Goal: Information Seeking & Learning: Learn about a topic

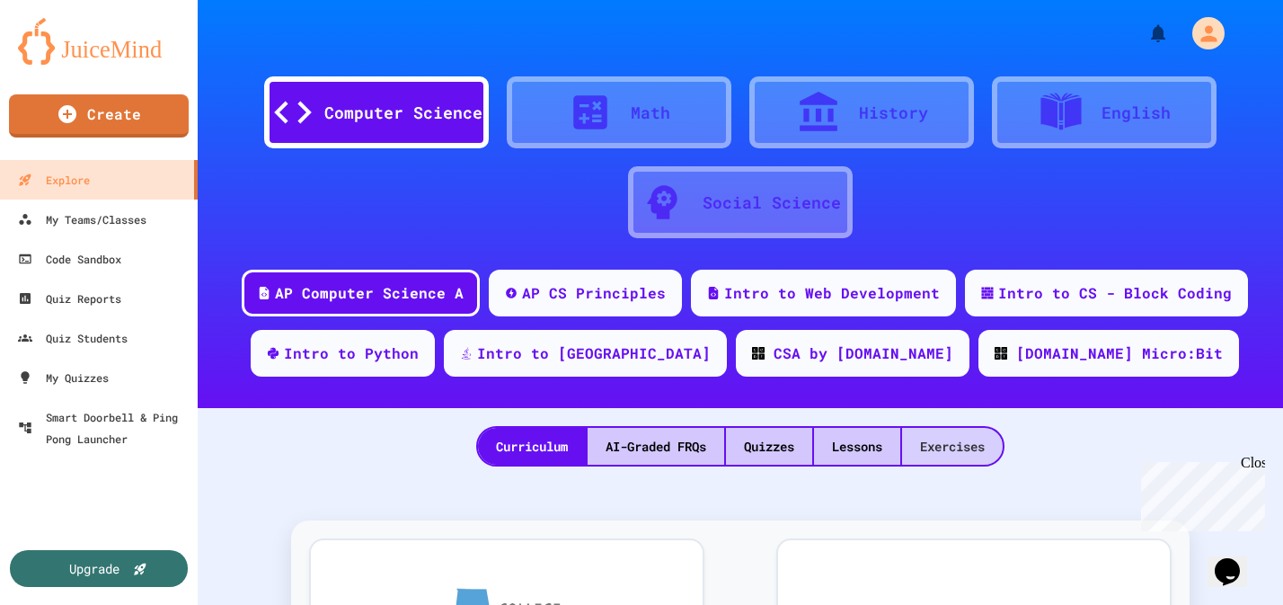
click at [945, 439] on div "Exercises" at bounding box center [952, 446] width 101 height 37
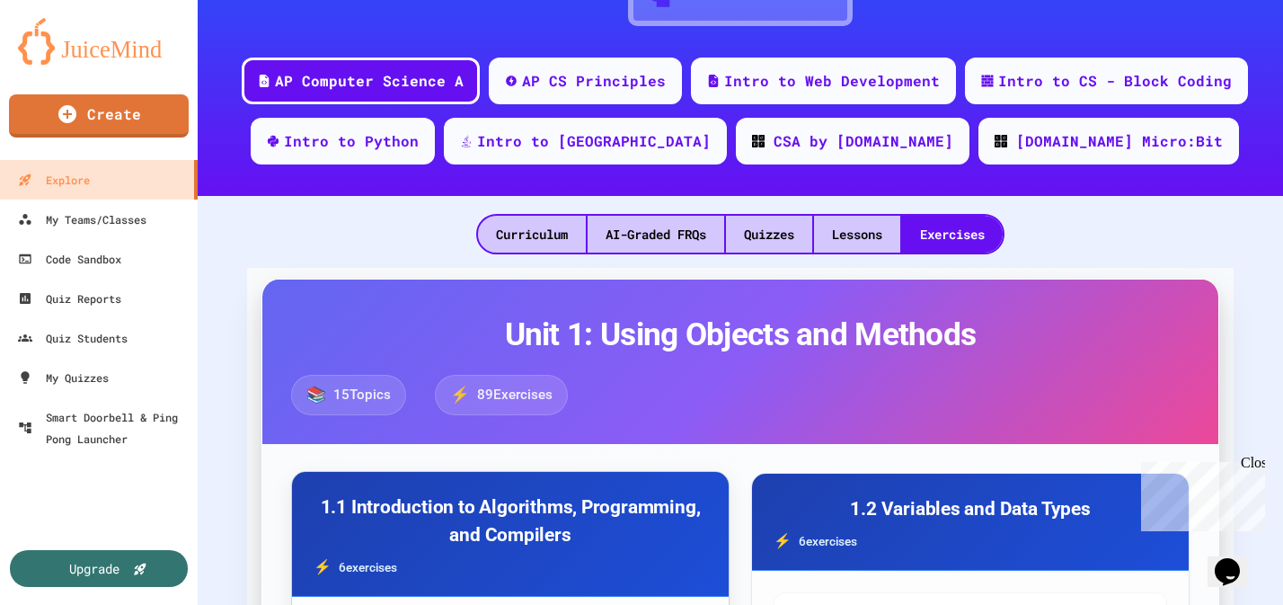
scroll to position [182, 0]
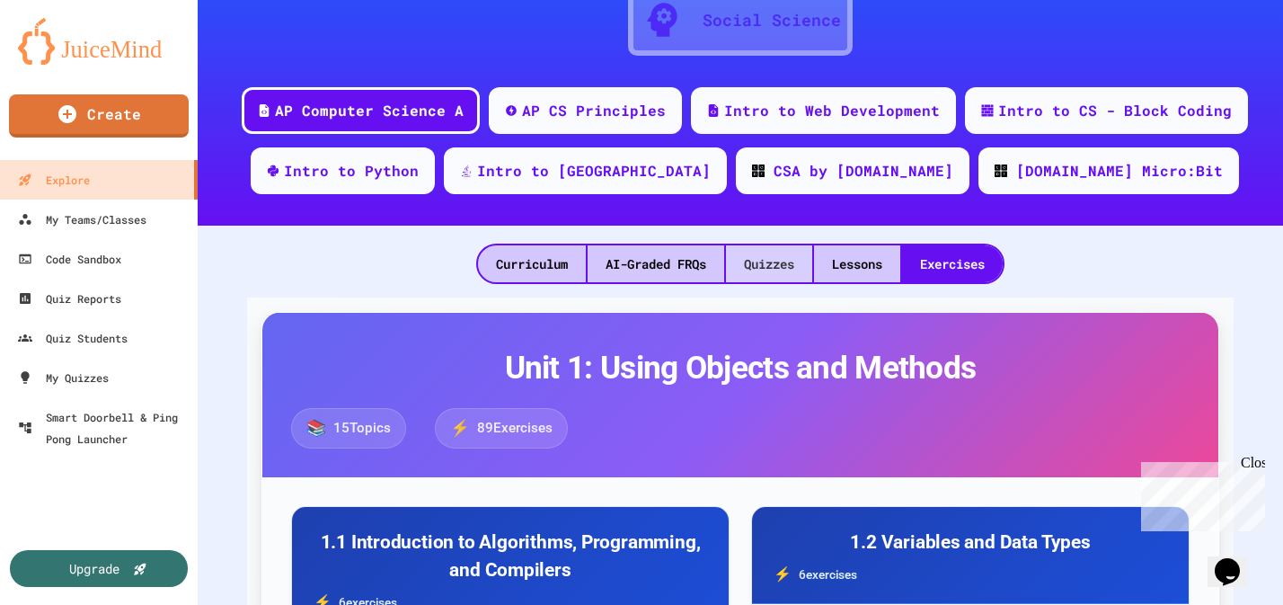
click at [769, 262] on div "Quizzes" at bounding box center [769, 263] width 86 height 37
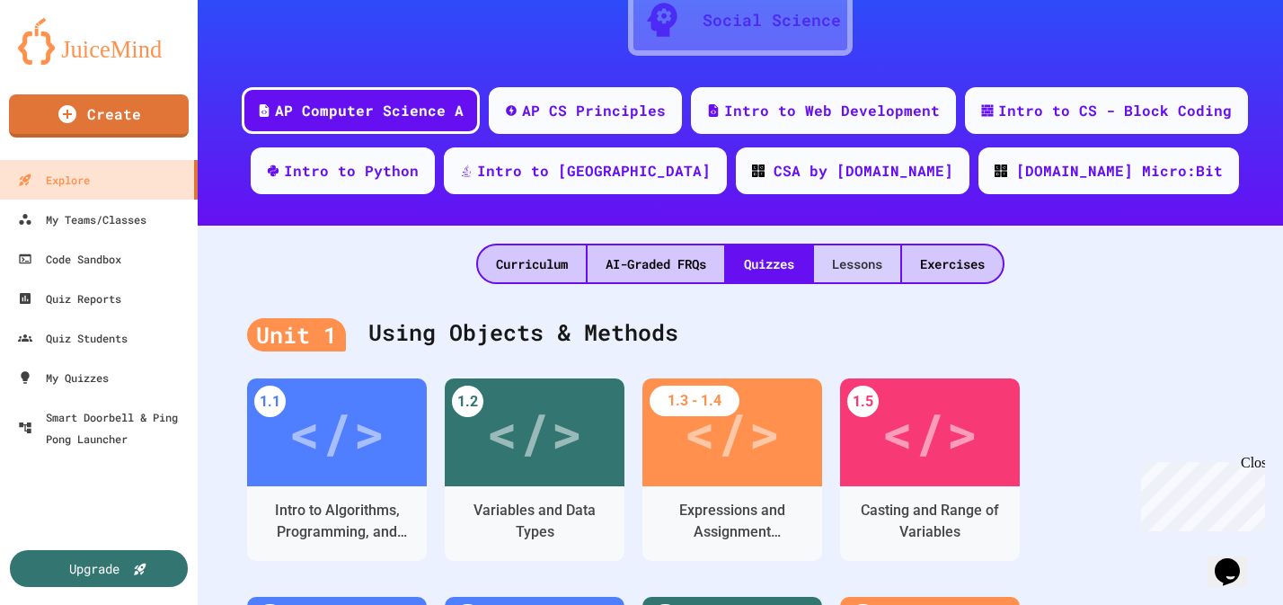
click at [883, 275] on div "Lessons" at bounding box center [857, 263] width 86 height 37
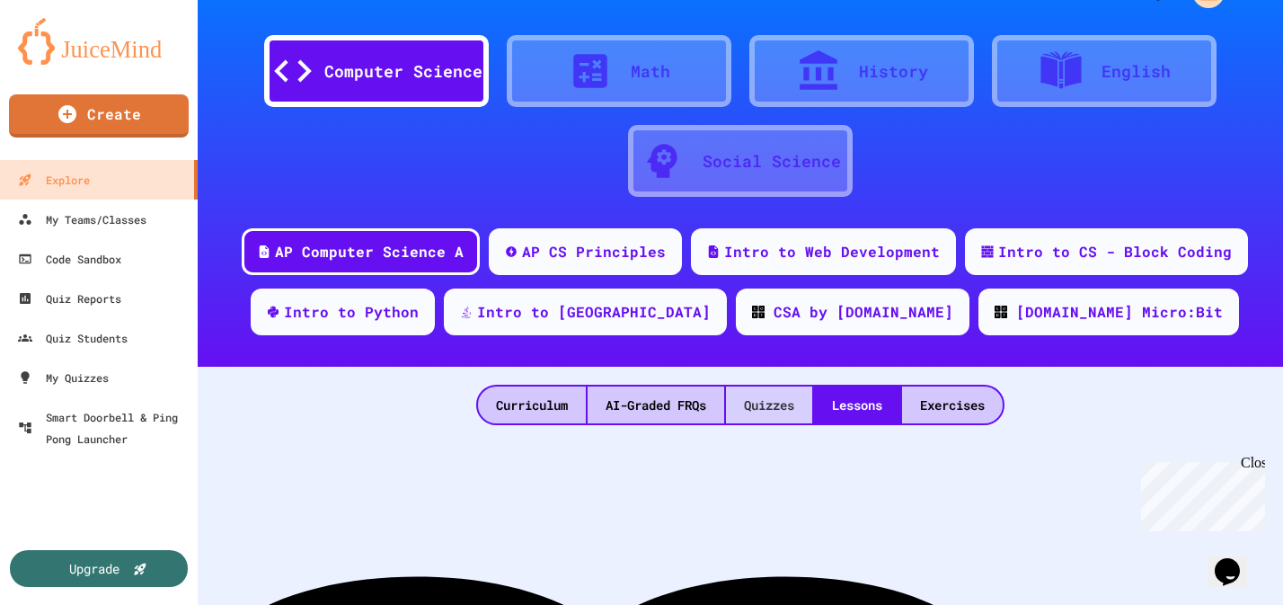
click at [750, 414] on div "Quizzes" at bounding box center [769, 404] width 86 height 37
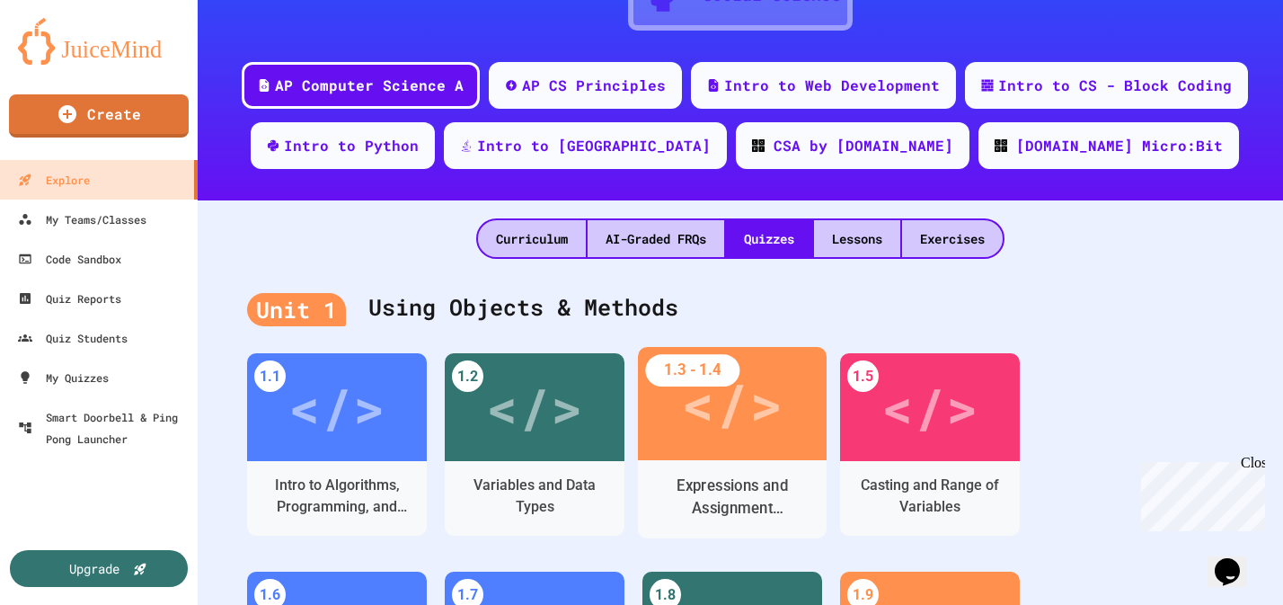
scroll to position [208, 0]
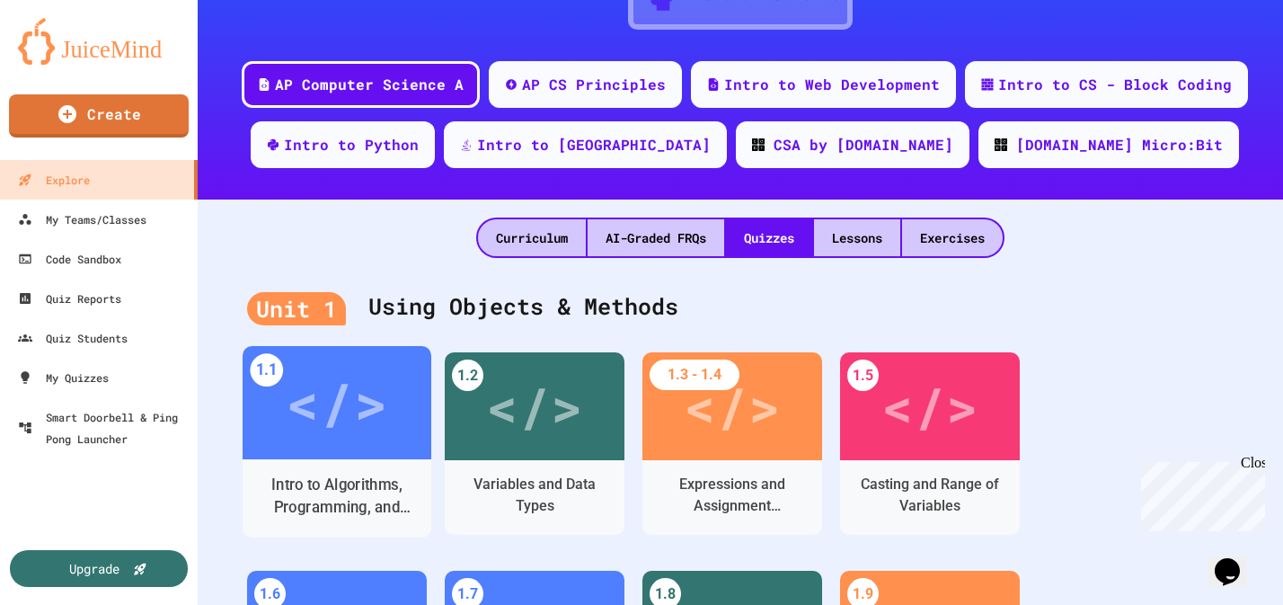
click at [294, 439] on div "</>" at bounding box center [337, 402] width 102 height 85
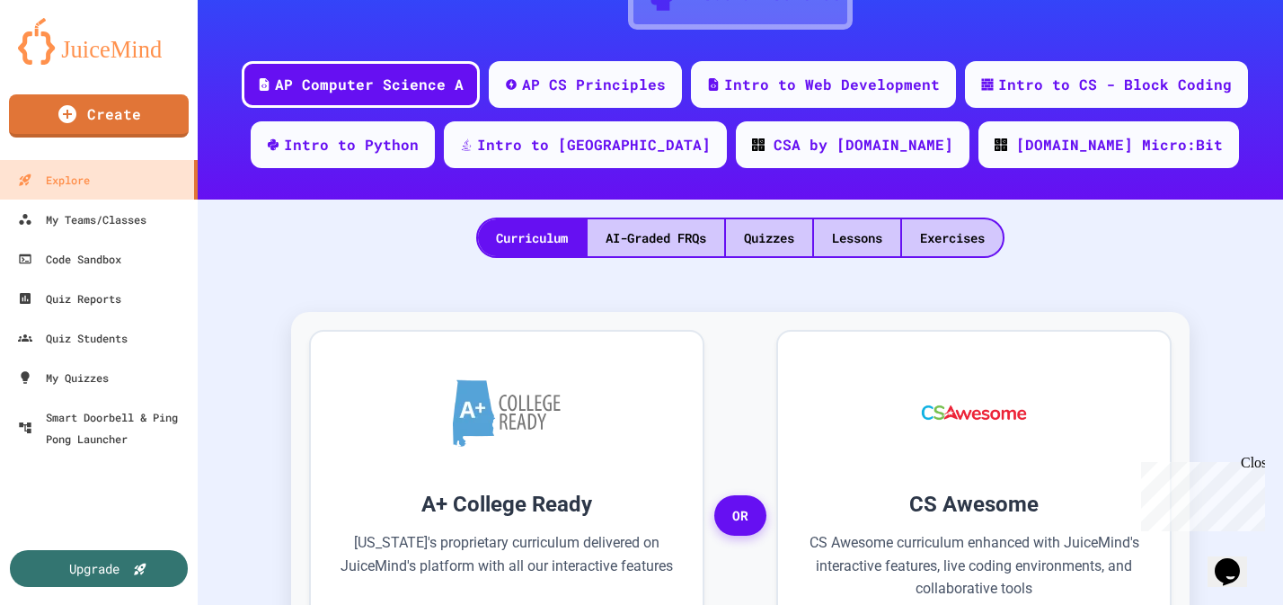
scroll to position [57, 0]
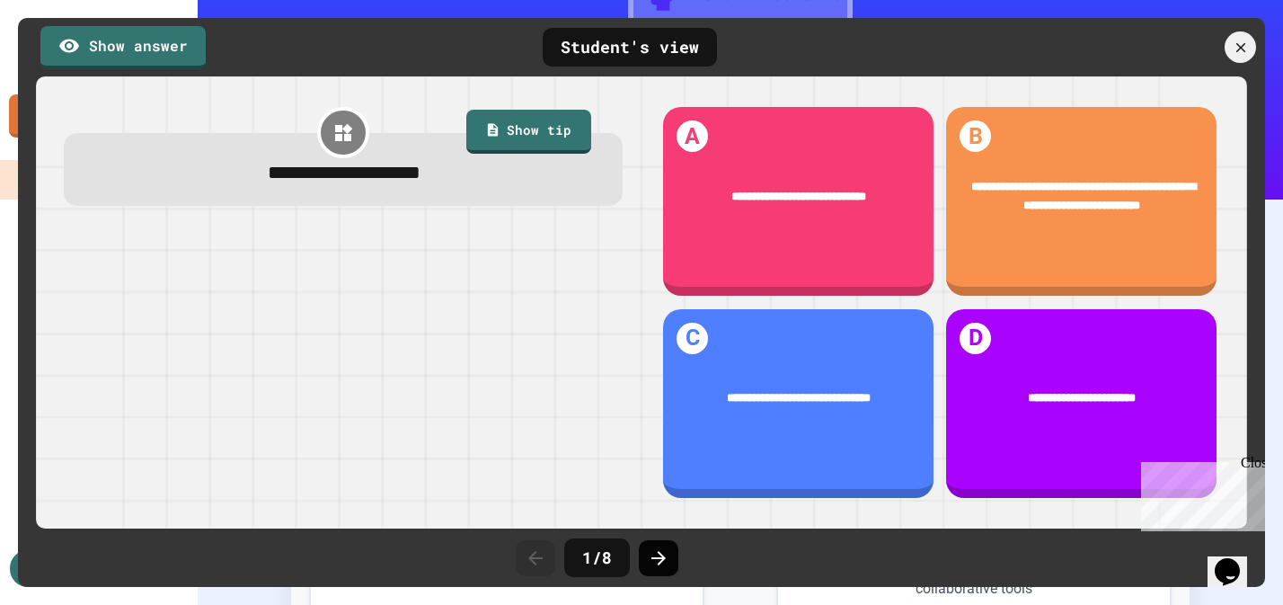
click at [659, 565] on icon at bounding box center [659, 558] width 22 height 22
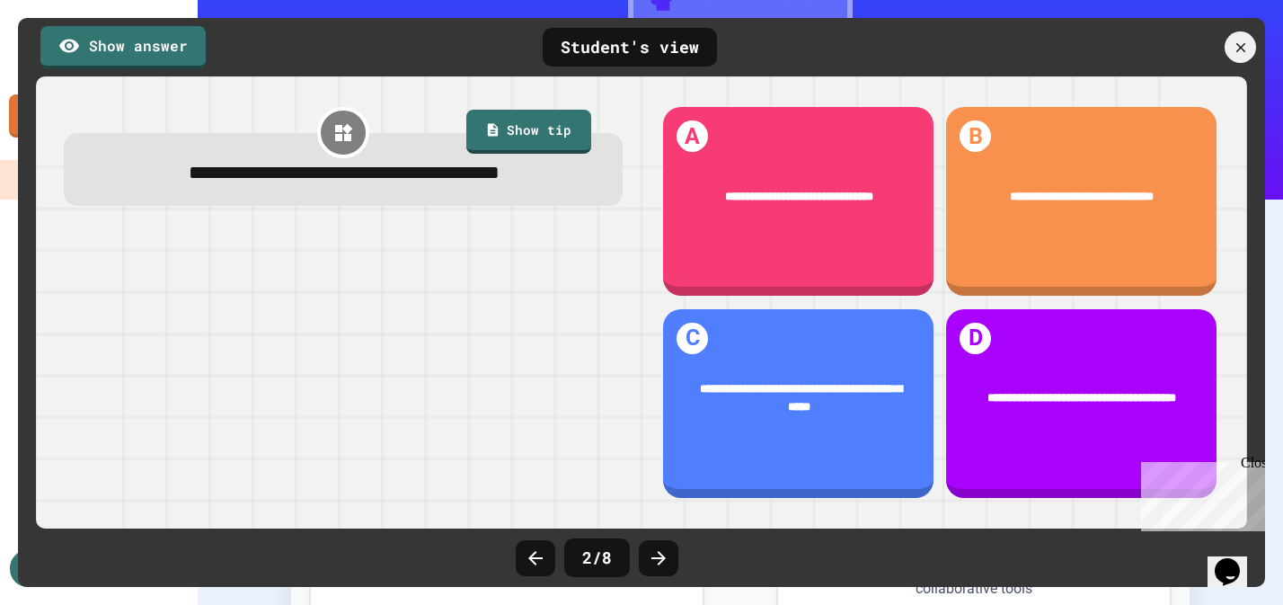
click at [659, 565] on icon at bounding box center [659, 558] width 22 height 22
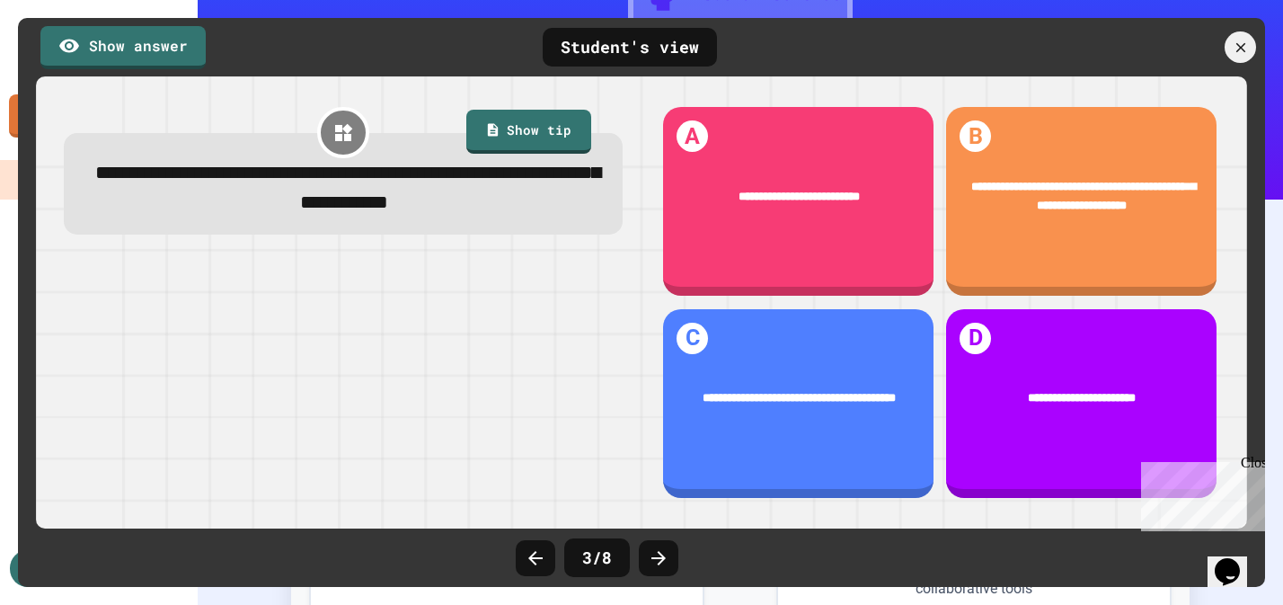
click at [659, 565] on icon at bounding box center [659, 558] width 22 height 22
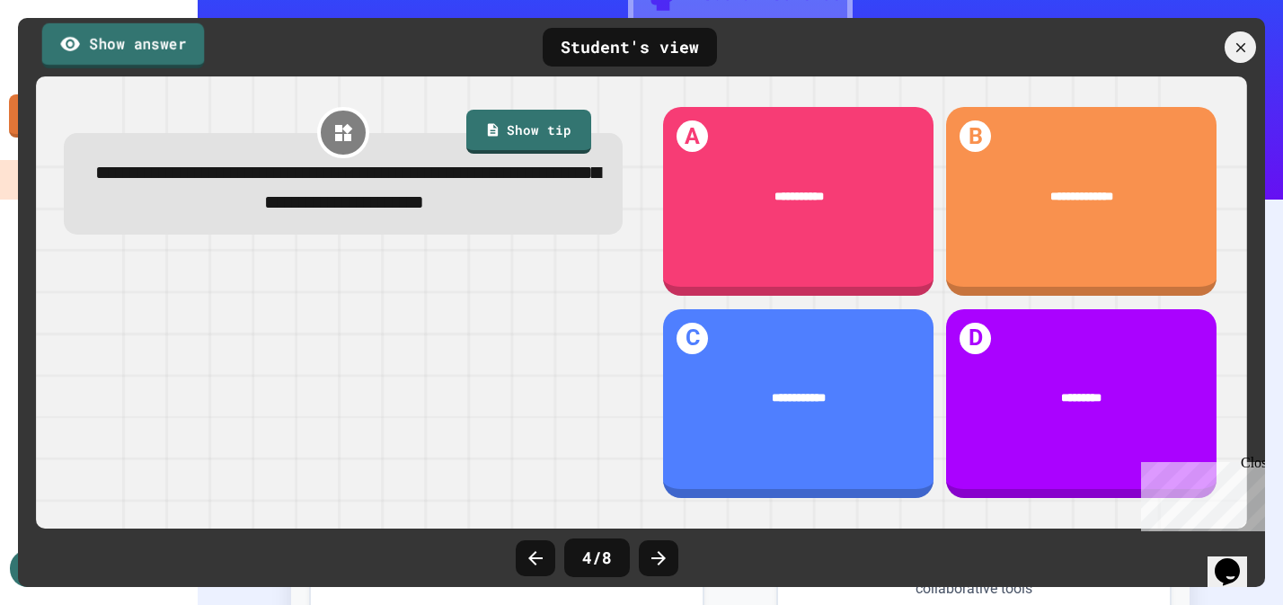
click at [149, 40] on link "Show answer" at bounding box center [123, 44] width 163 height 45
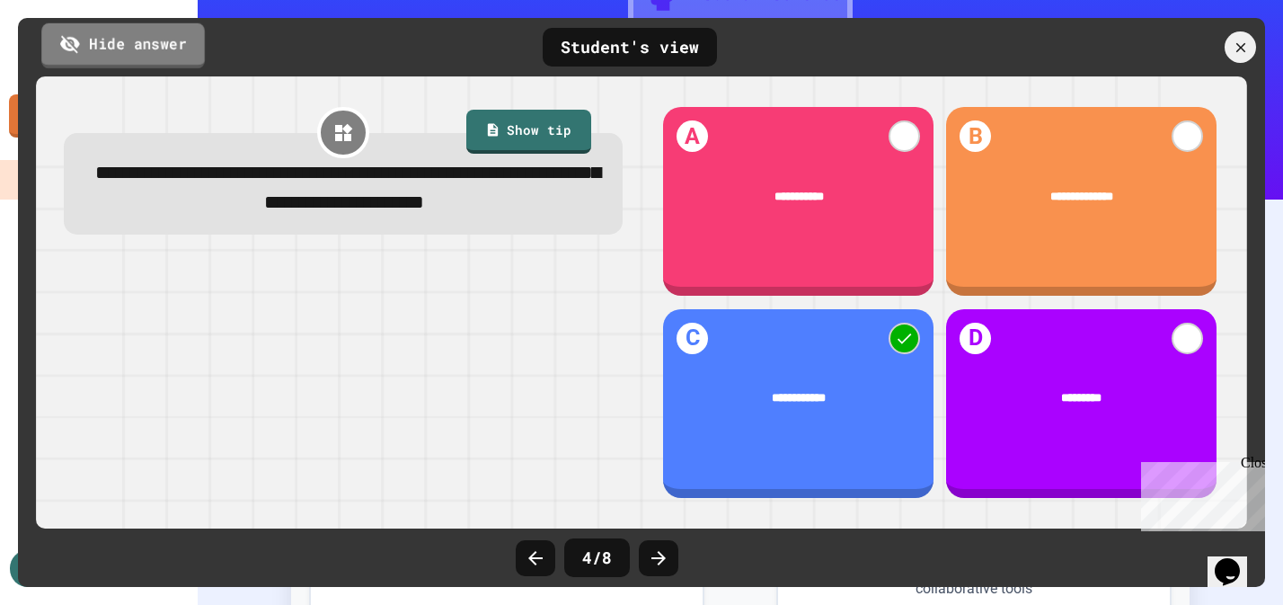
click at [149, 40] on link "Hide answer" at bounding box center [123, 44] width 164 height 45
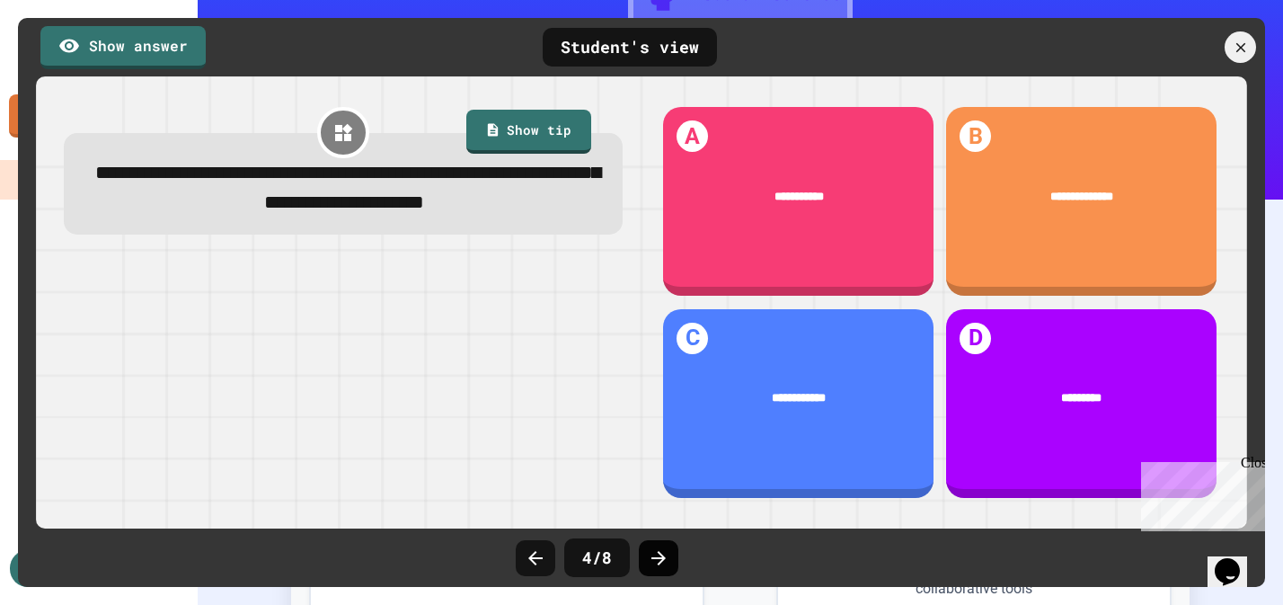
click at [651, 567] on icon at bounding box center [659, 558] width 22 height 22
drag, startPoint x: 170, startPoint y: 47, endPoint x: 184, endPoint y: 52, distance: 15.4
click at [179, 49] on link "Show answer" at bounding box center [123, 45] width 167 height 45
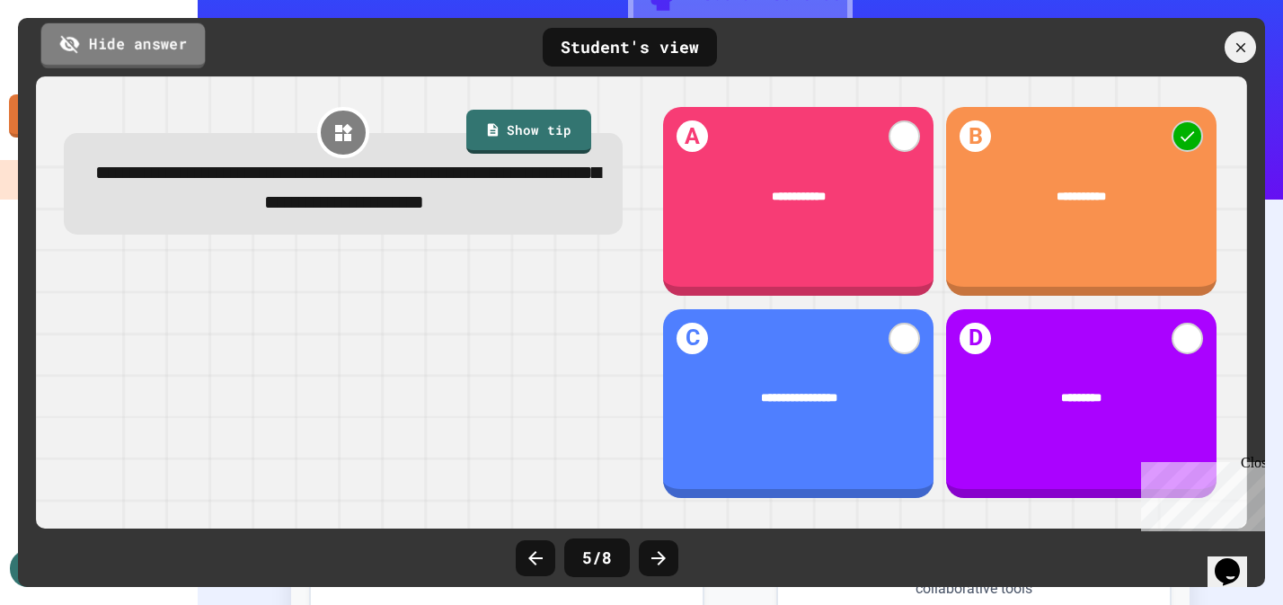
click at [184, 52] on link "Hide answer" at bounding box center [123, 44] width 164 height 45
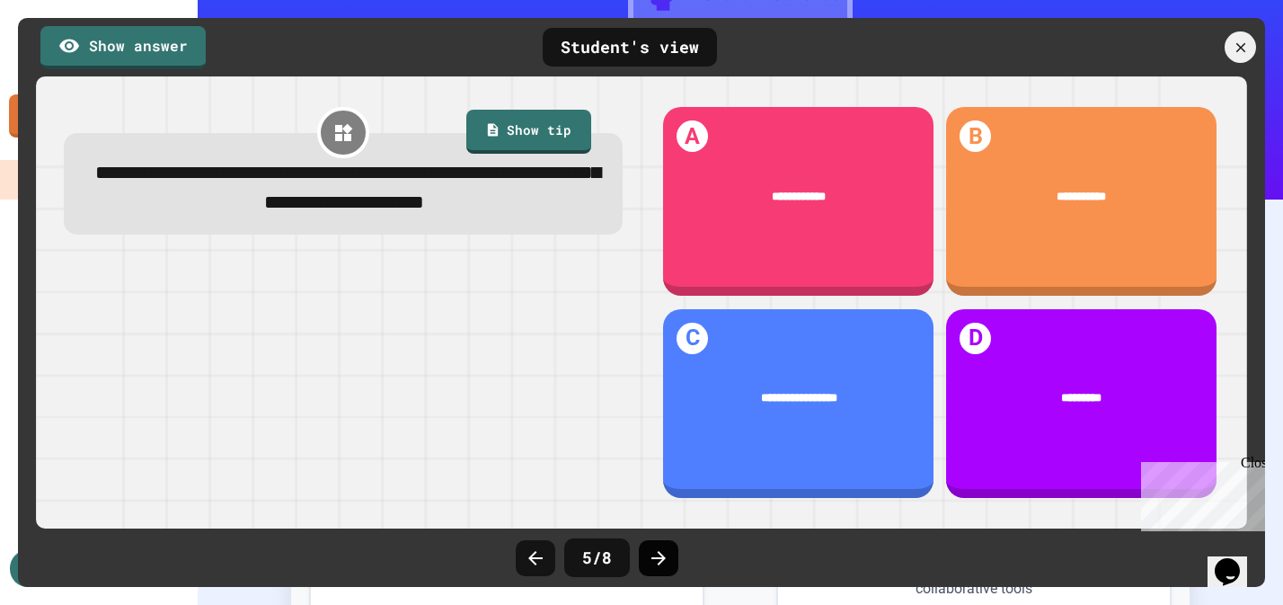
click at [662, 566] on icon at bounding box center [659, 558] width 22 height 22
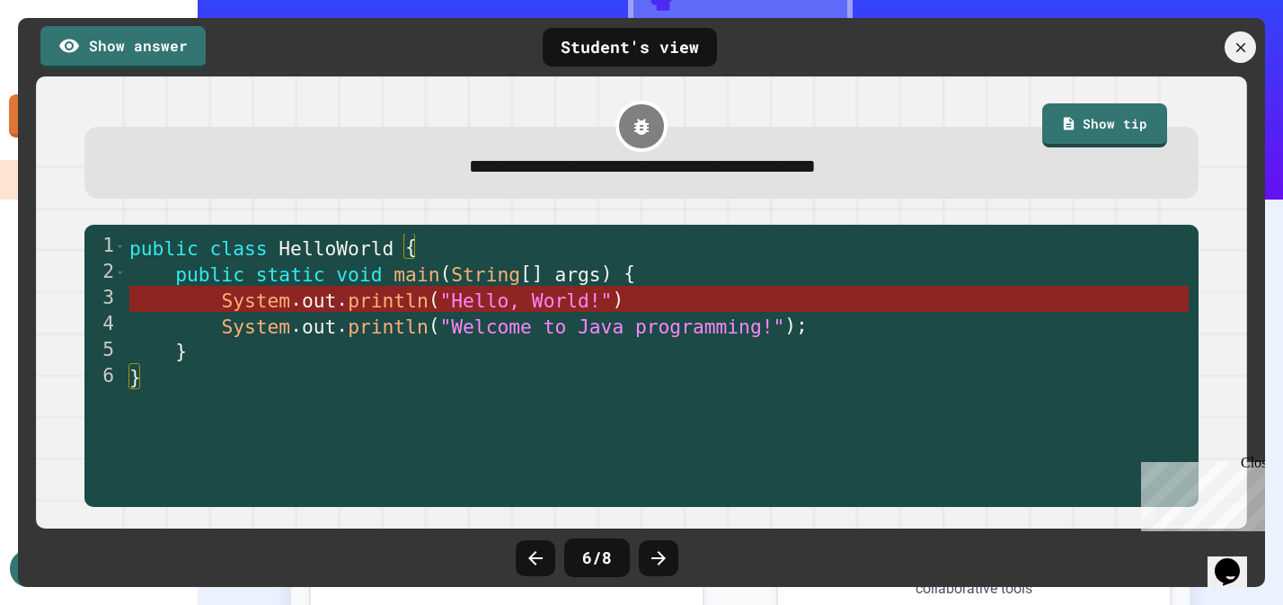
click at [485, 299] on span ""Hello, World!"" at bounding box center [526, 299] width 173 height 22
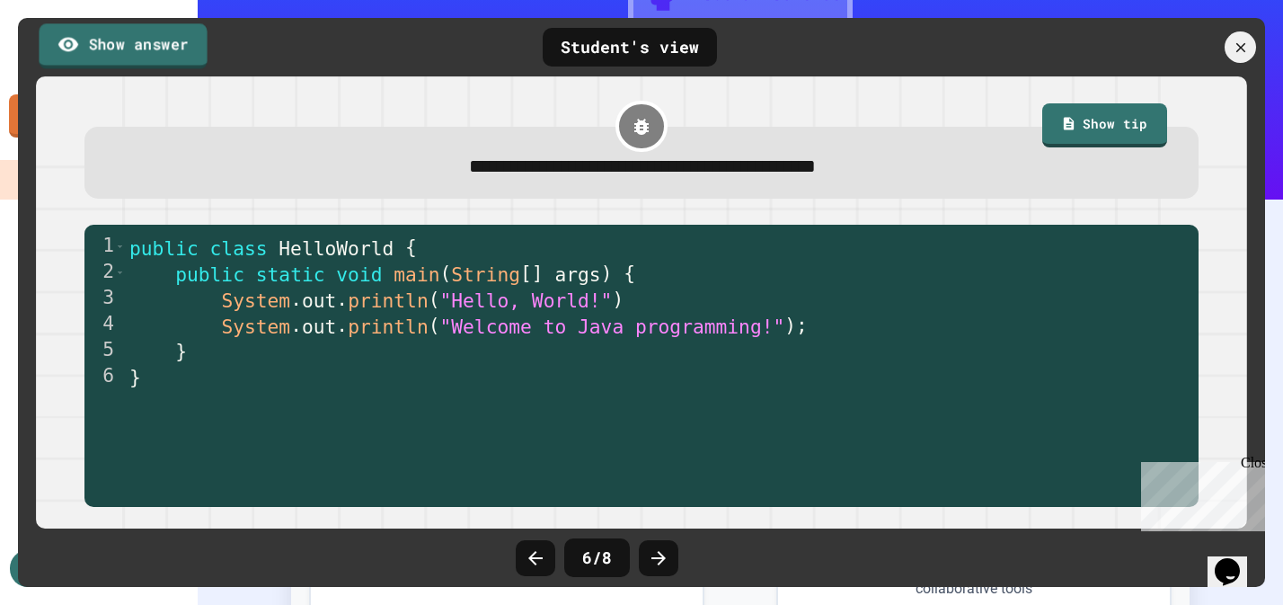
click at [166, 49] on link "Show answer" at bounding box center [123, 45] width 168 height 45
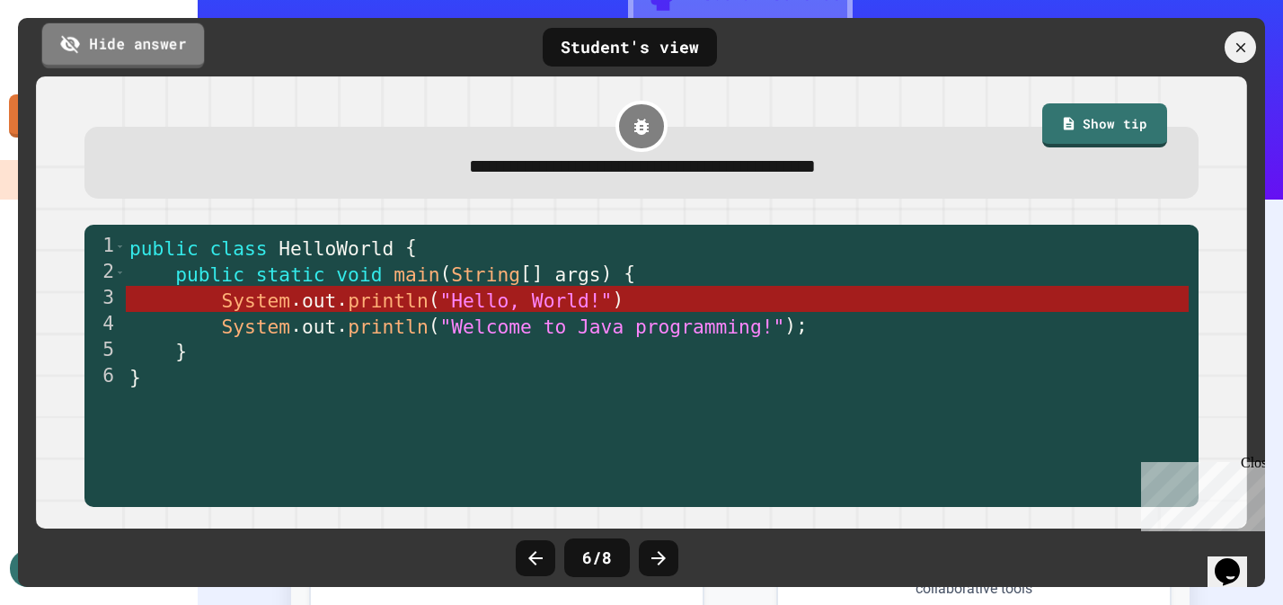
click at [166, 49] on link "Hide answer" at bounding box center [123, 44] width 163 height 45
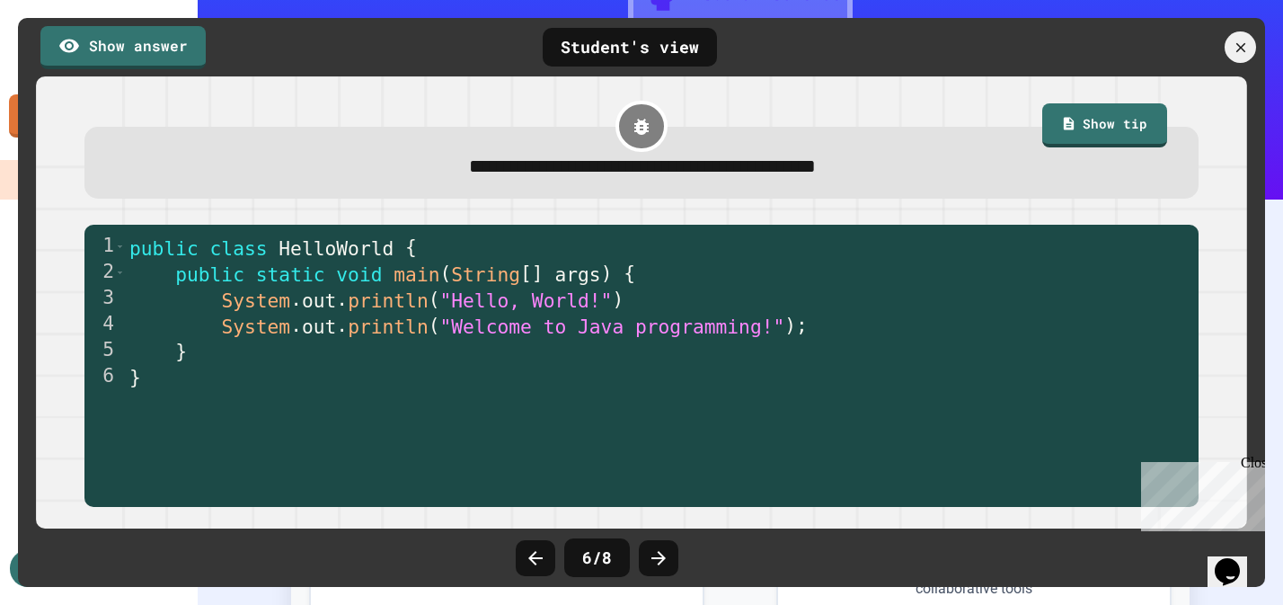
click at [680, 551] on div "6 / 8" at bounding box center [642, 558] width 270 height 54
click at [666, 556] on icon at bounding box center [659, 558] width 22 height 22
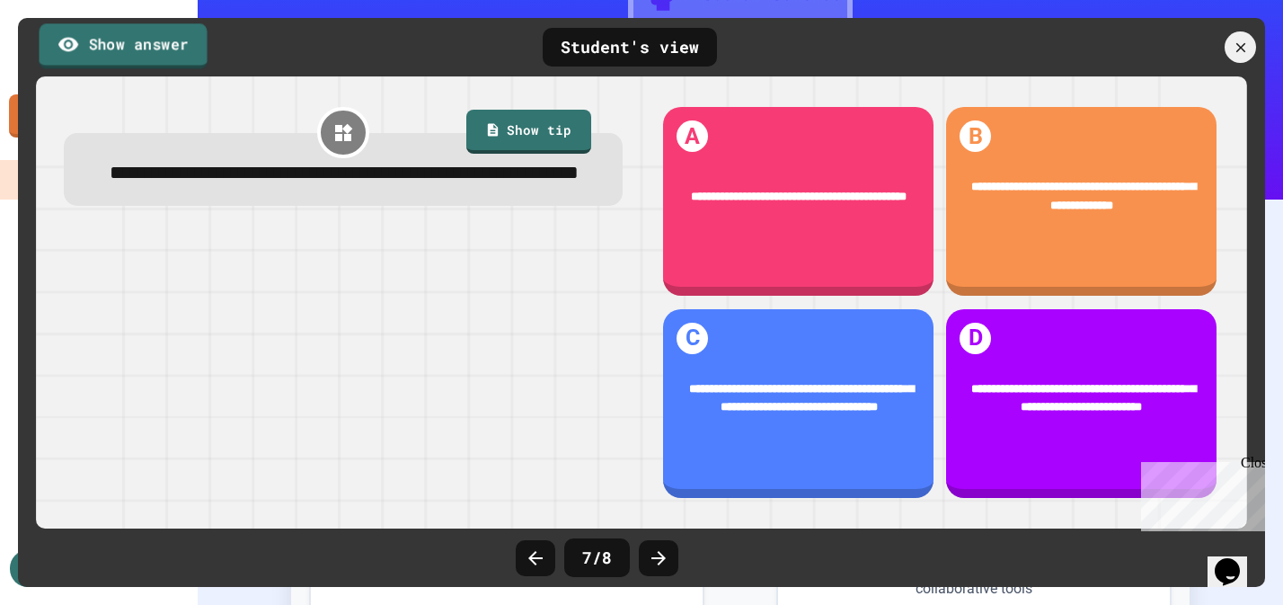
click at [146, 40] on link "Show answer" at bounding box center [124, 45] width 168 height 45
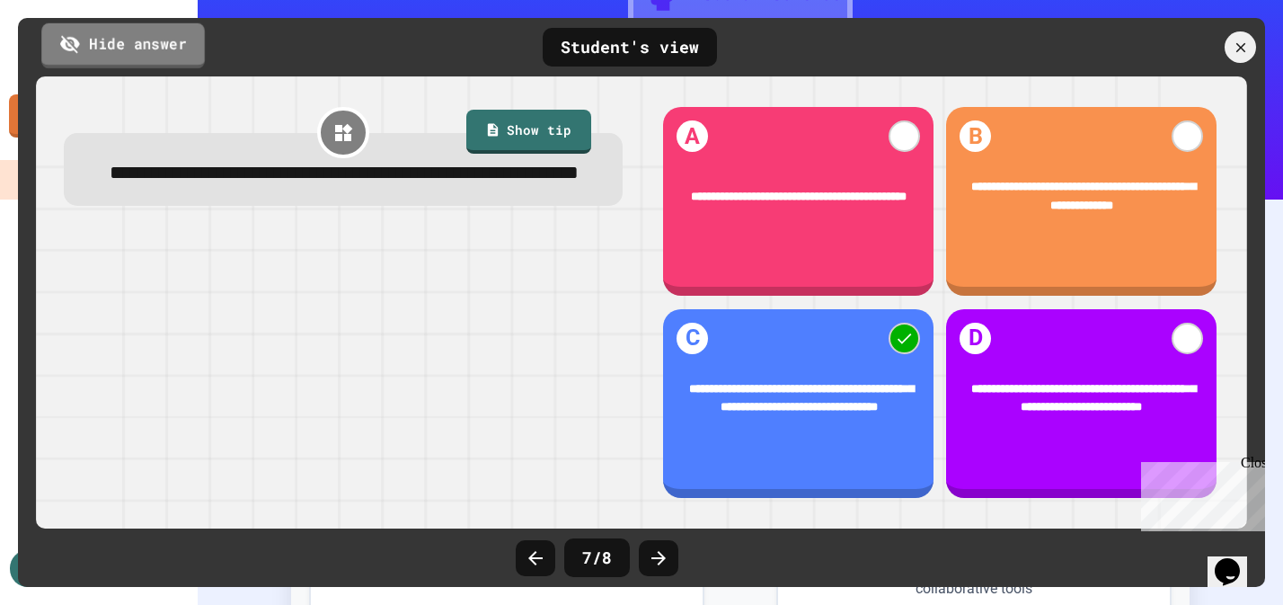
click at [146, 40] on link "Hide answer" at bounding box center [123, 44] width 164 height 45
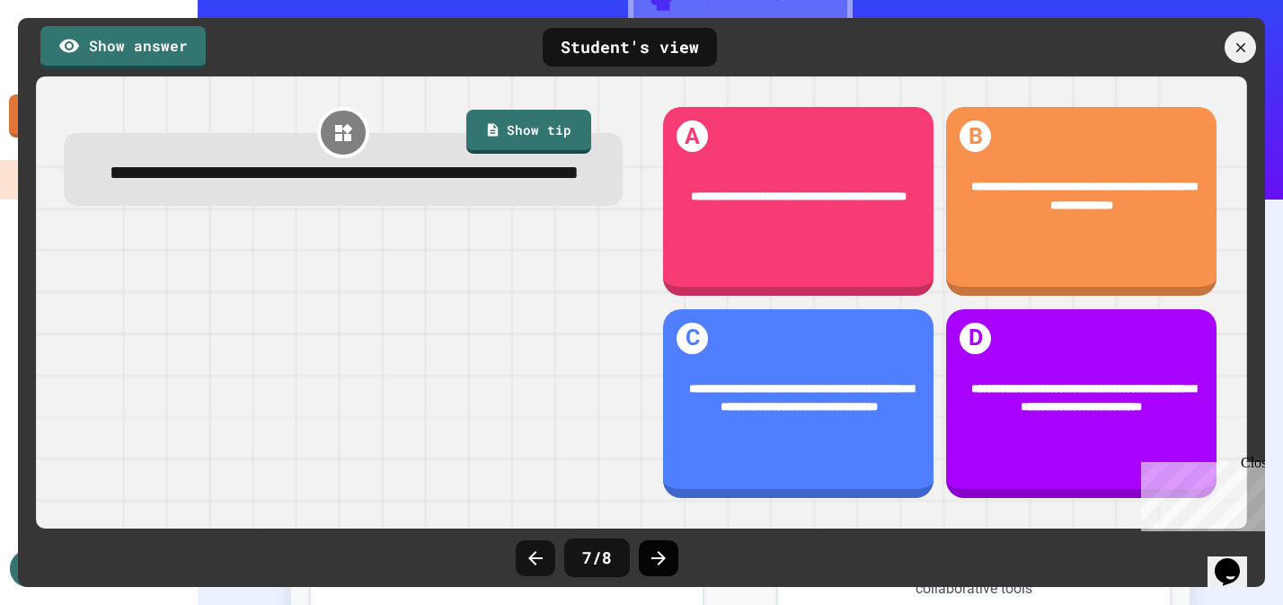
click at [662, 563] on icon at bounding box center [659, 558] width 22 height 22
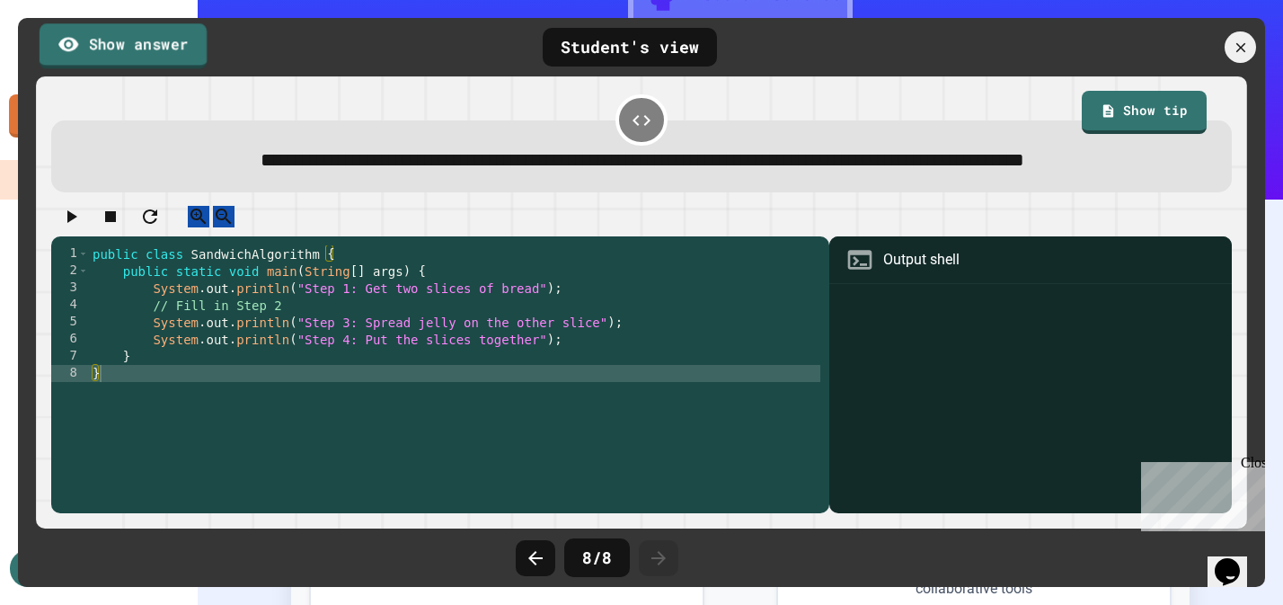
click at [111, 39] on link "Show answer" at bounding box center [123, 45] width 167 height 45
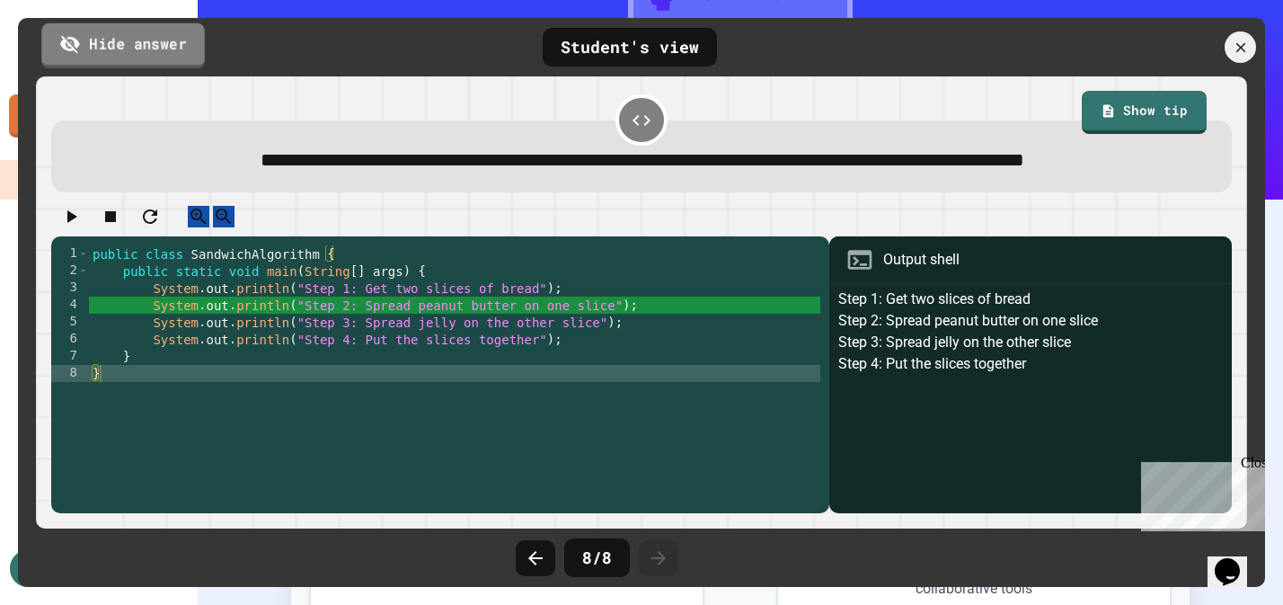
click at [120, 41] on link "Hide answer" at bounding box center [123, 44] width 164 height 45
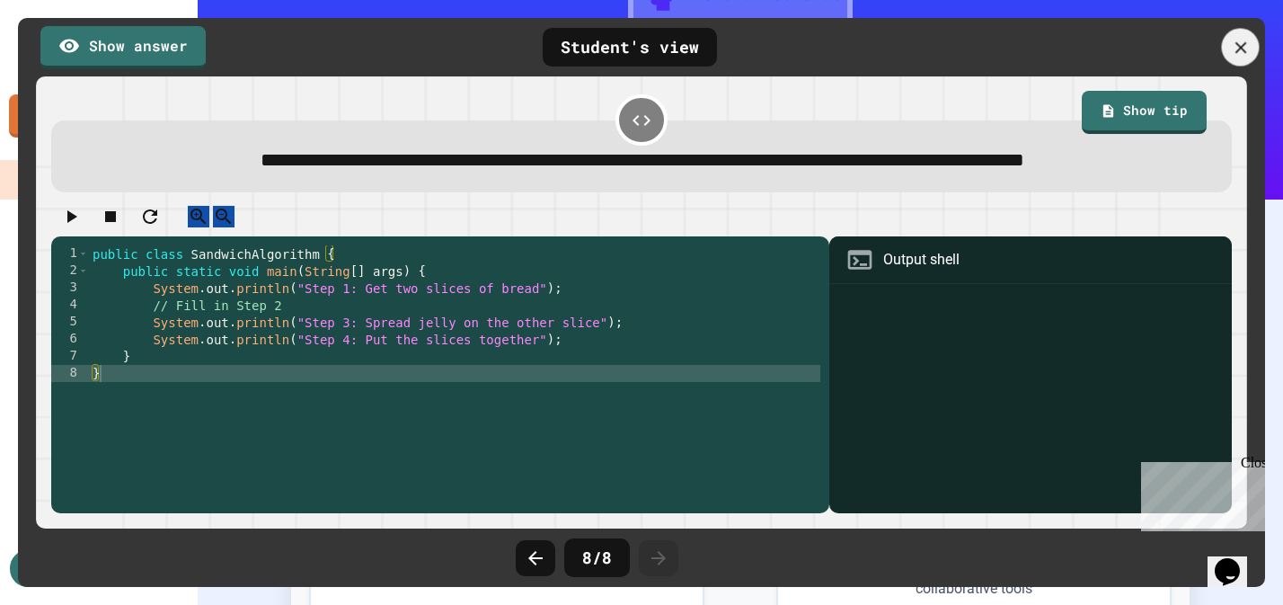
click at [1233, 49] on icon at bounding box center [1241, 48] width 20 height 20
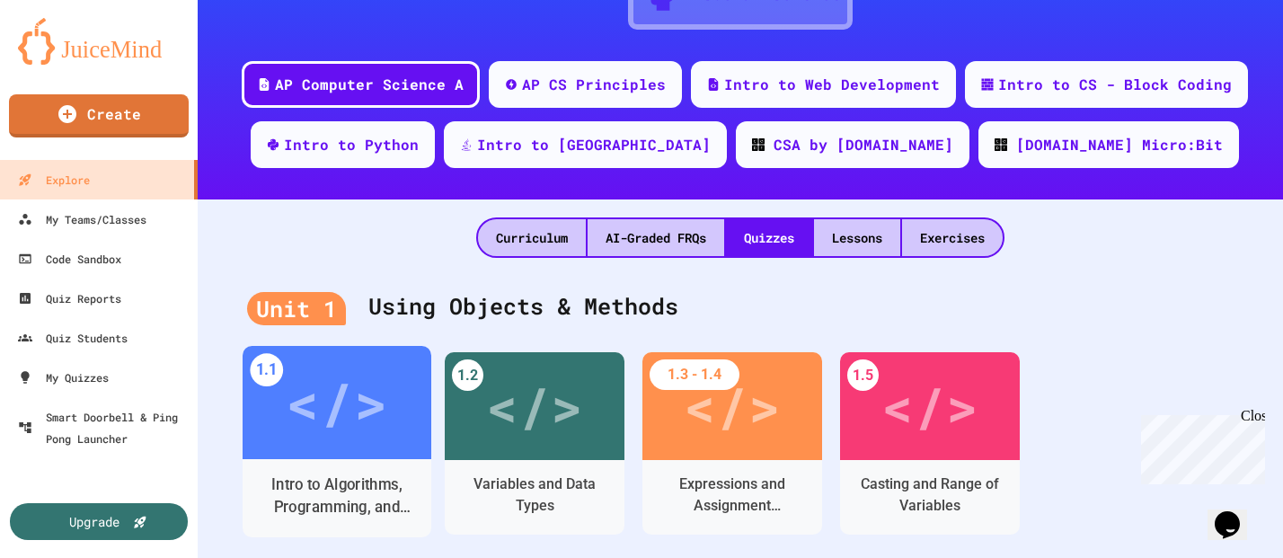
click at [310, 424] on div "</>" at bounding box center [337, 402] width 102 height 85
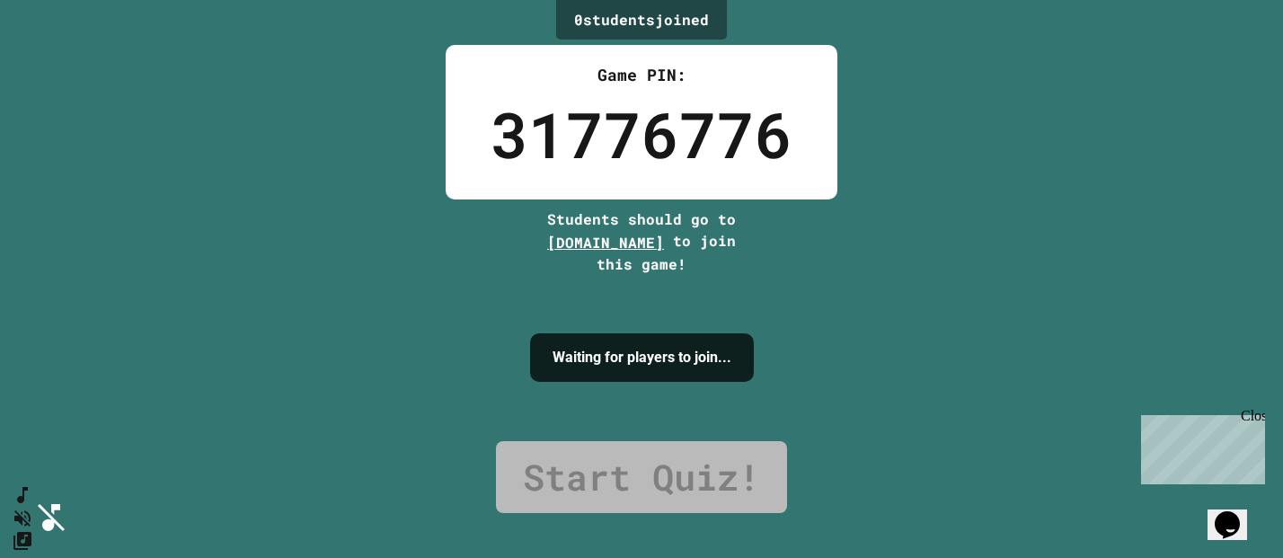
click at [25, 504] on icon "SpeedDial basic example" at bounding box center [19, 491] width 26 height 26
click at [32, 503] on icon "SpeedDial basic example" at bounding box center [19, 491] width 26 height 26
click at [29, 509] on icon "Mute music" at bounding box center [19, 518] width 20 height 19
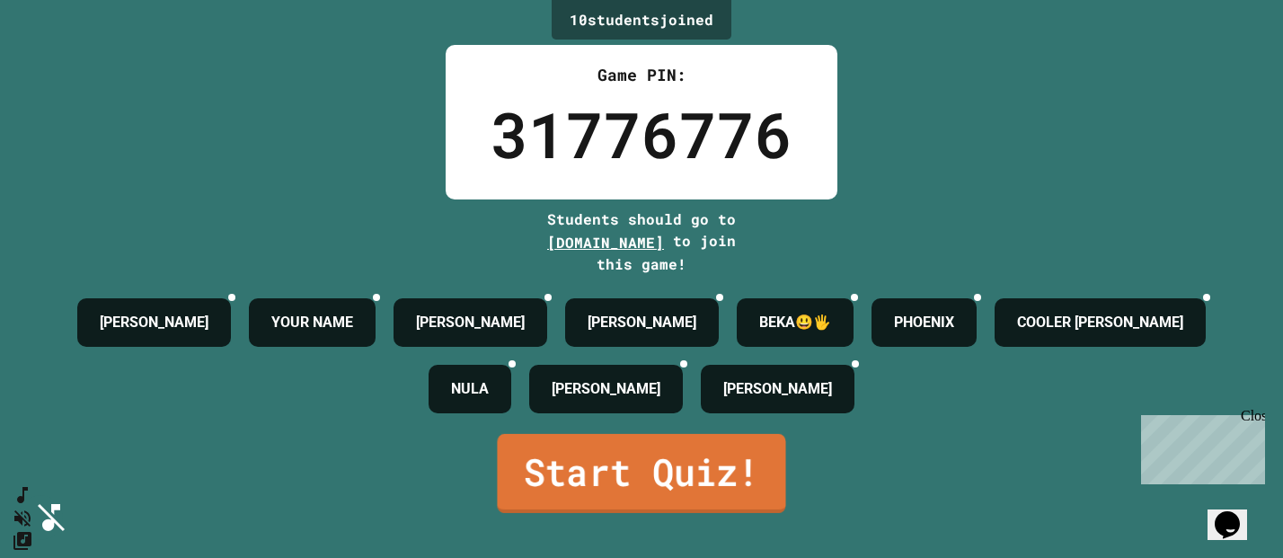
click at [538, 480] on link "Start Quiz!" at bounding box center [641, 473] width 288 height 79
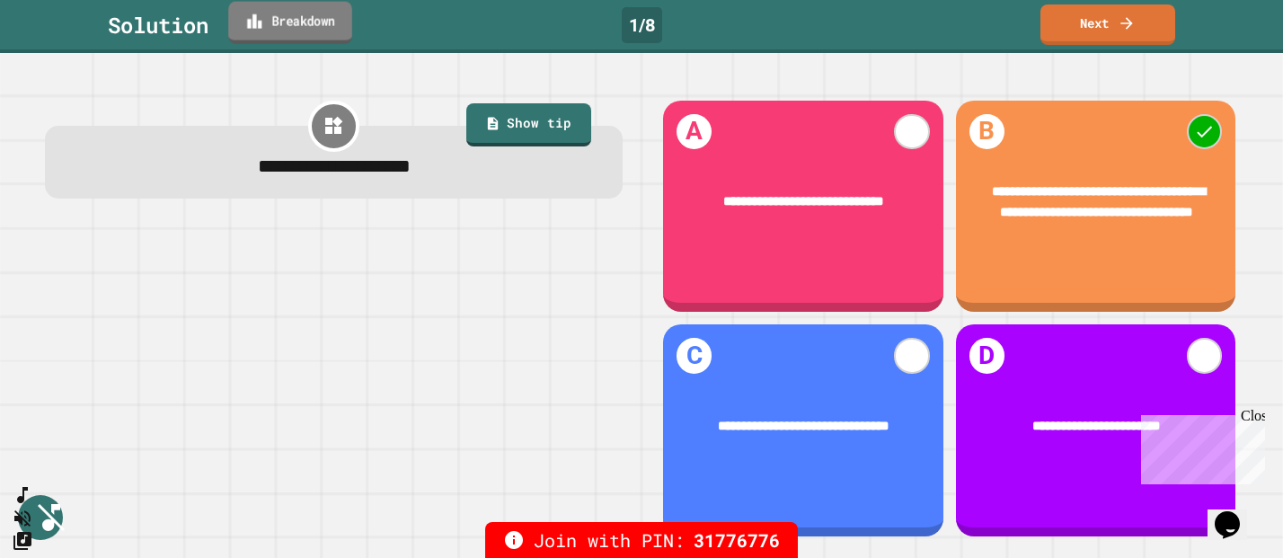
click at [311, 22] on link "Breakdown" at bounding box center [290, 23] width 124 height 42
click at [1110, 41] on link "Next" at bounding box center [1108, 24] width 136 height 40
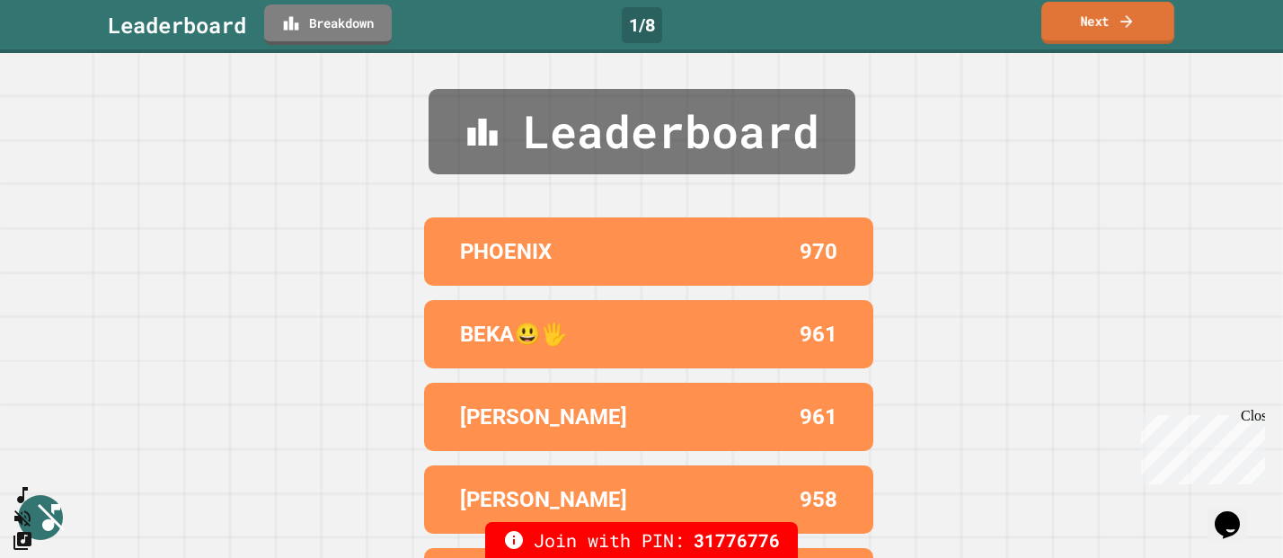
click at [1100, 26] on link "Next" at bounding box center [1108, 23] width 133 height 42
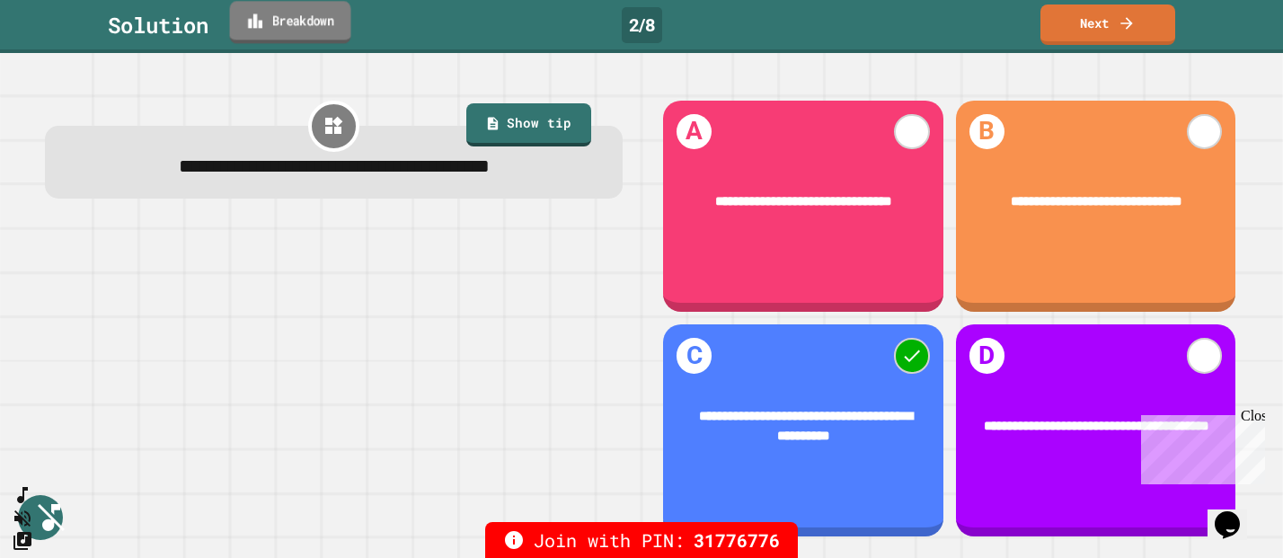
click at [325, 25] on link "Breakdown" at bounding box center [290, 22] width 121 height 42
click at [1073, 33] on link "Next" at bounding box center [1107, 23] width 131 height 42
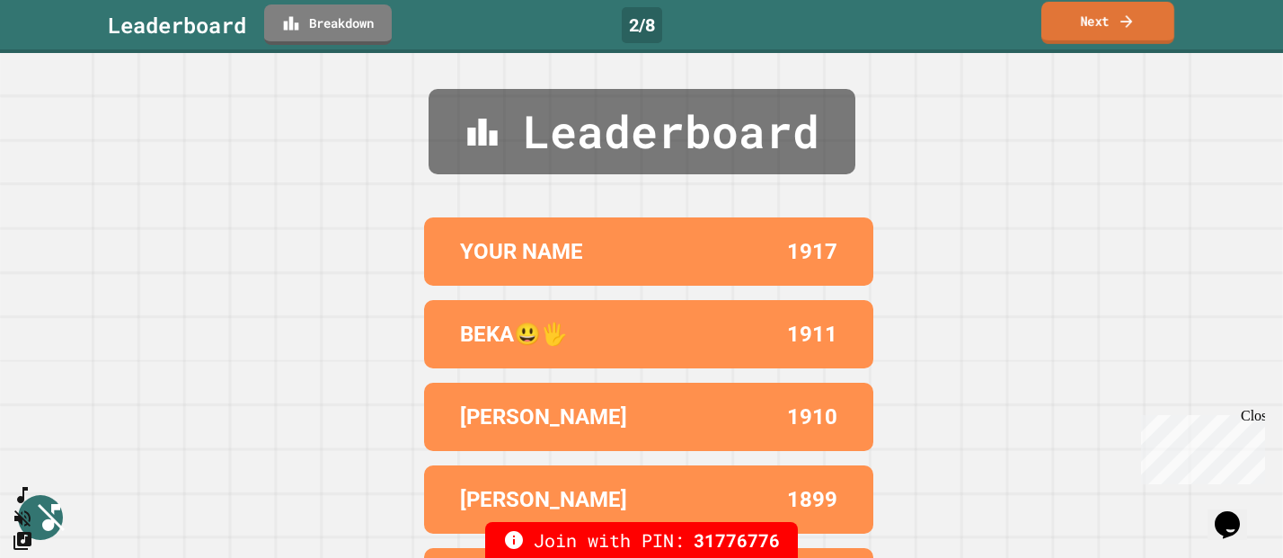
click at [1077, 19] on link "Next" at bounding box center [1108, 23] width 133 height 42
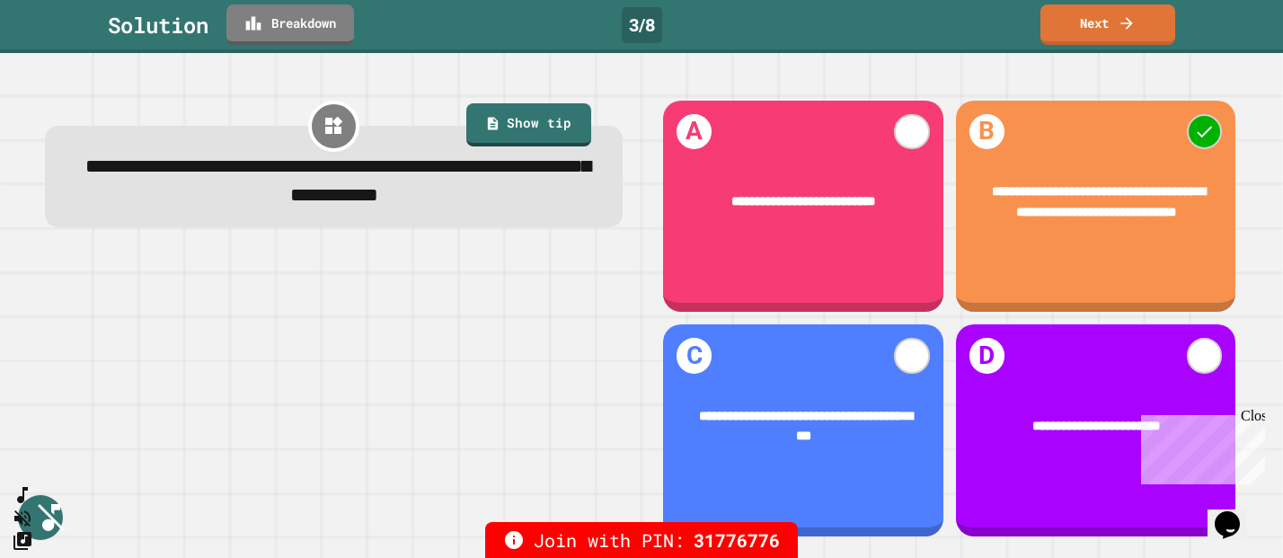
click at [1256, 415] on div "Close" at bounding box center [1252, 419] width 22 height 22
click at [259, 24] on icon at bounding box center [253, 22] width 18 height 19
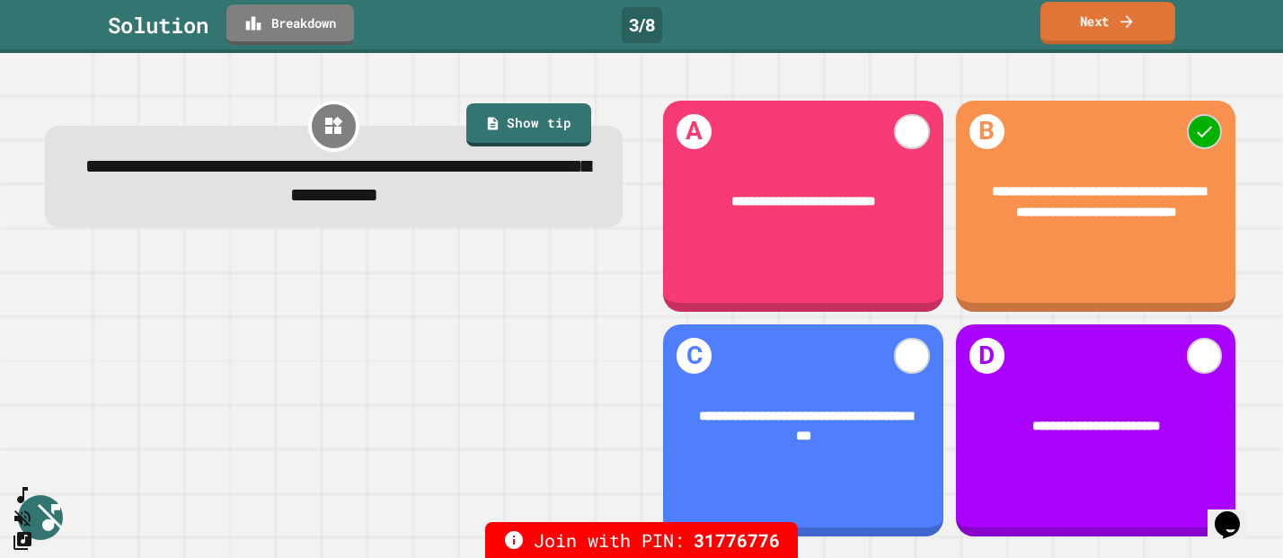
click at [1109, 23] on link "Next" at bounding box center [1108, 23] width 135 height 42
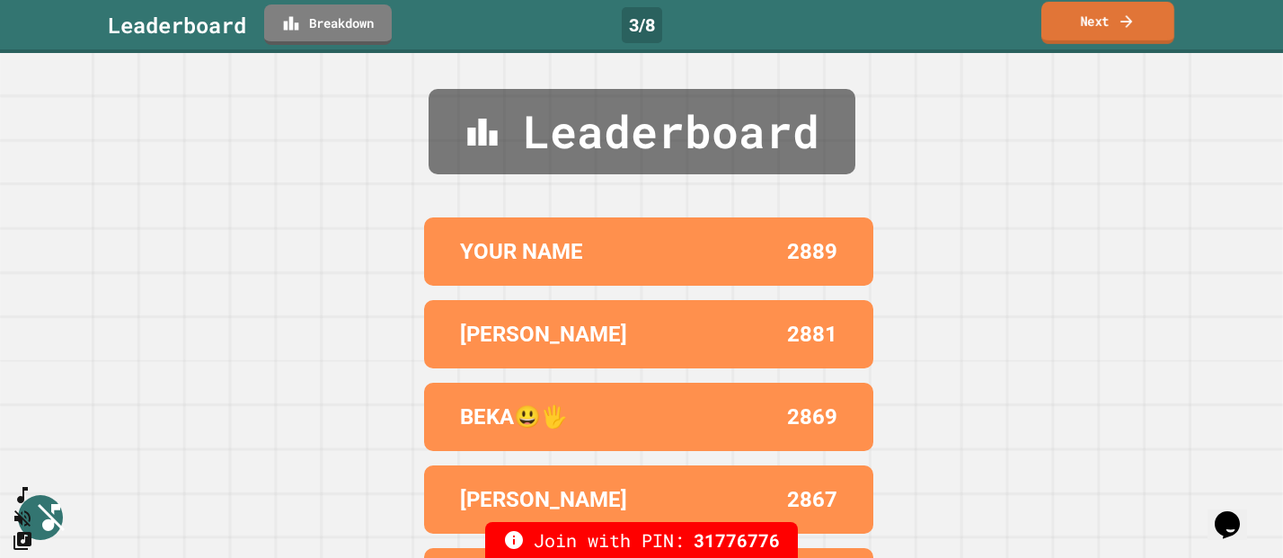
click at [1087, 30] on link "Next" at bounding box center [1108, 23] width 133 height 42
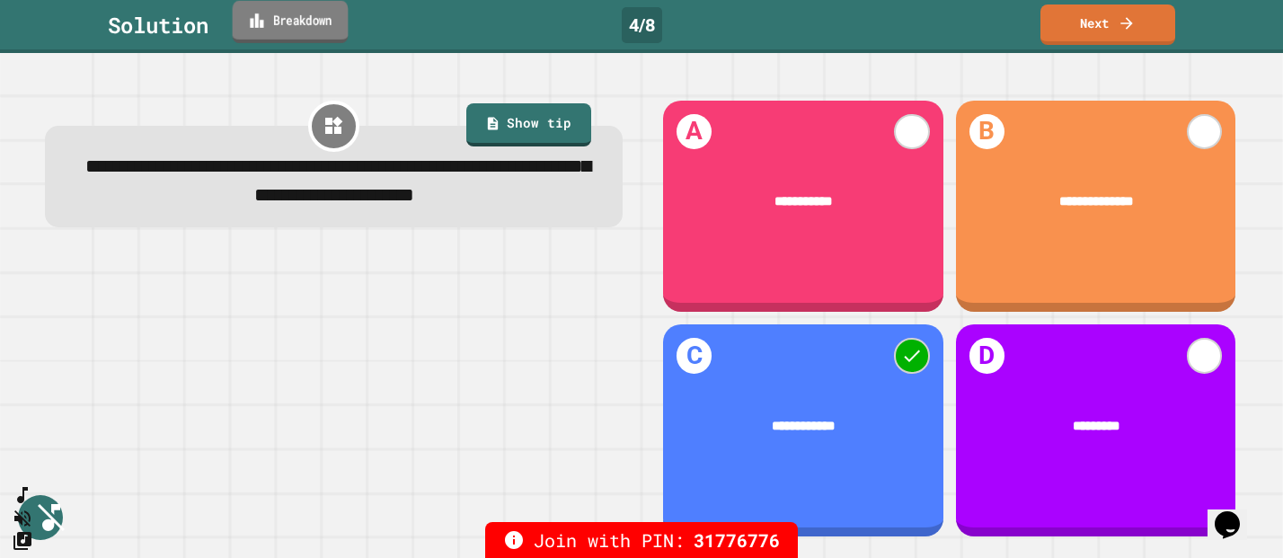
click at [322, 30] on link "Breakdown" at bounding box center [291, 22] width 116 height 42
click at [1124, 17] on icon at bounding box center [1127, 21] width 18 height 19
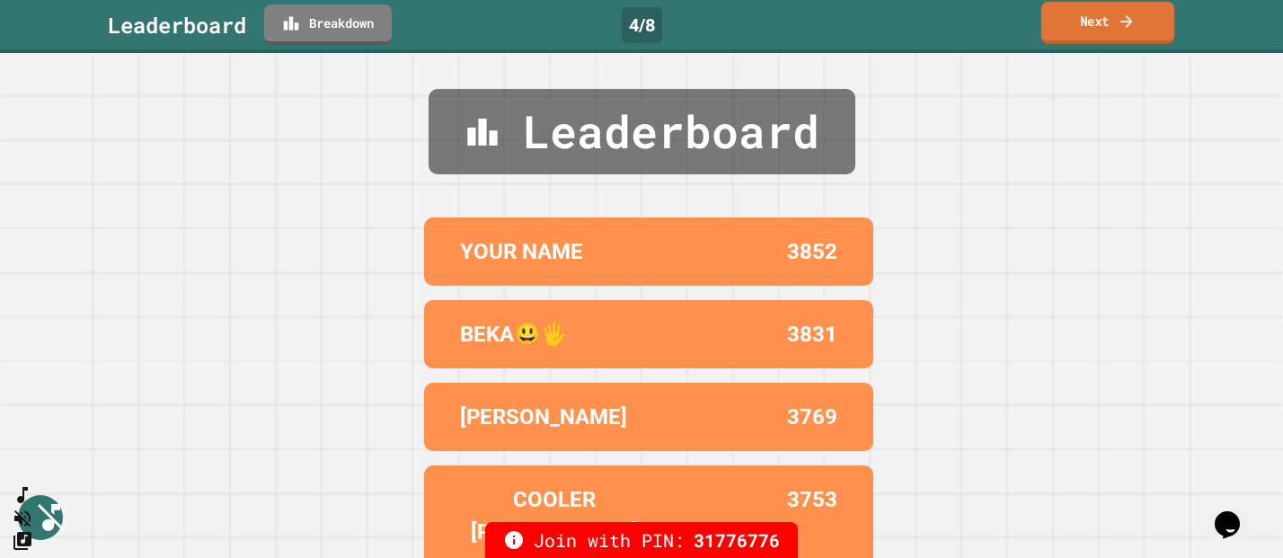
click at [1108, 6] on link "Next" at bounding box center [1108, 23] width 133 height 42
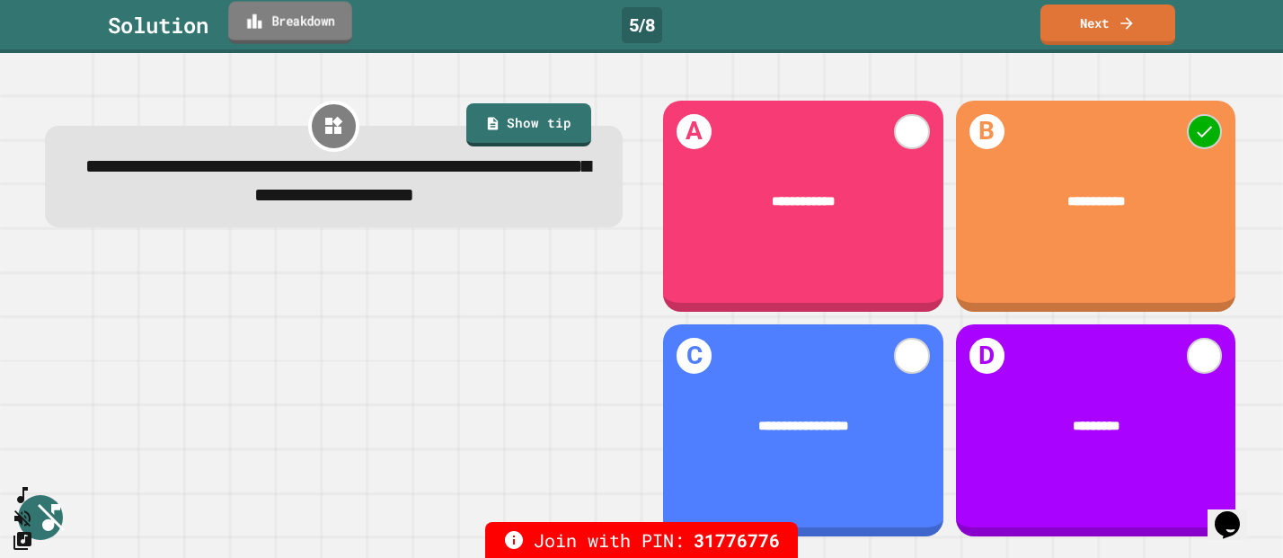
click at [294, 35] on link "Breakdown" at bounding box center [290, 23] width 124 height 42
click at [1075, 38] on link "Next" at bounding box center [1108, 23] width 133 height 42
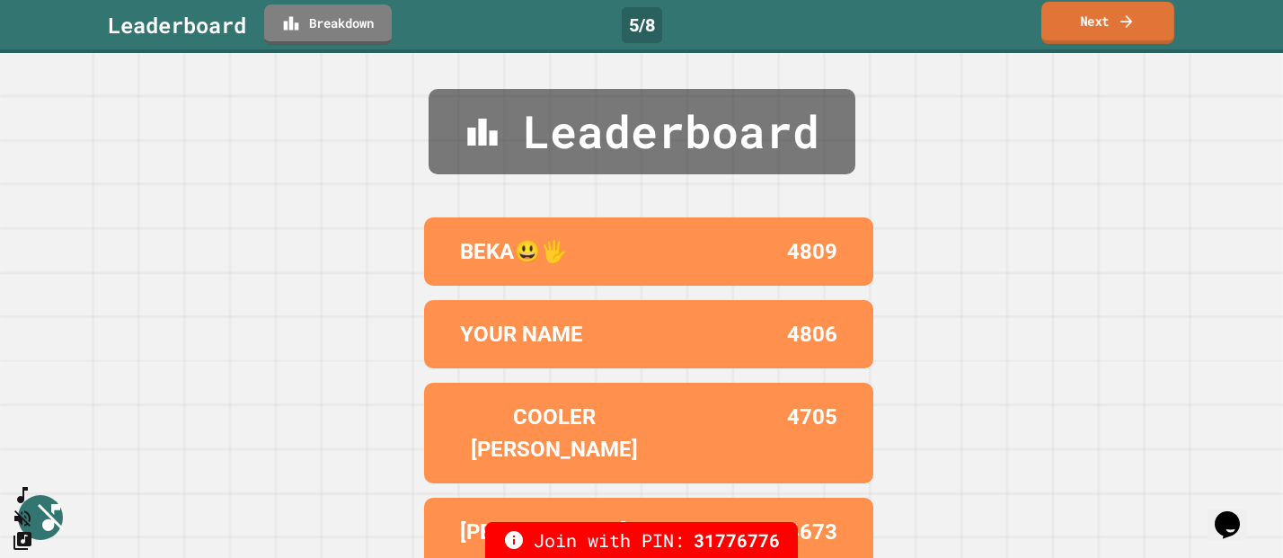
click at [1141, 11] on link "Next" at bounding box center [1108, 23] width 133 height 42
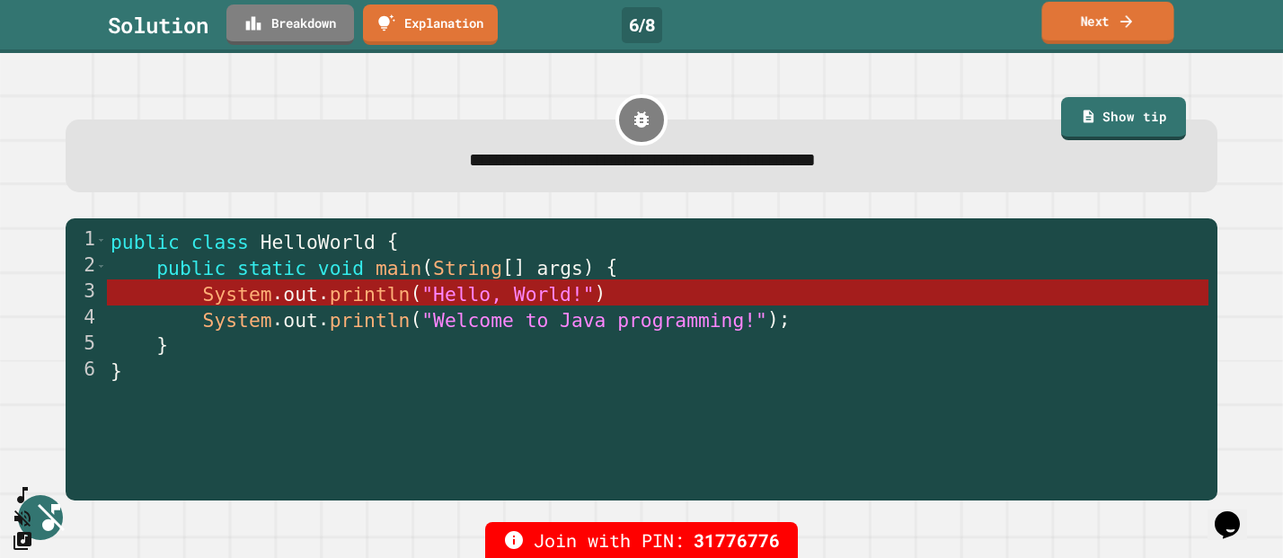
click at [1116, 21] on link "Next" at bounding box center [1108, 23] width 132 height 42
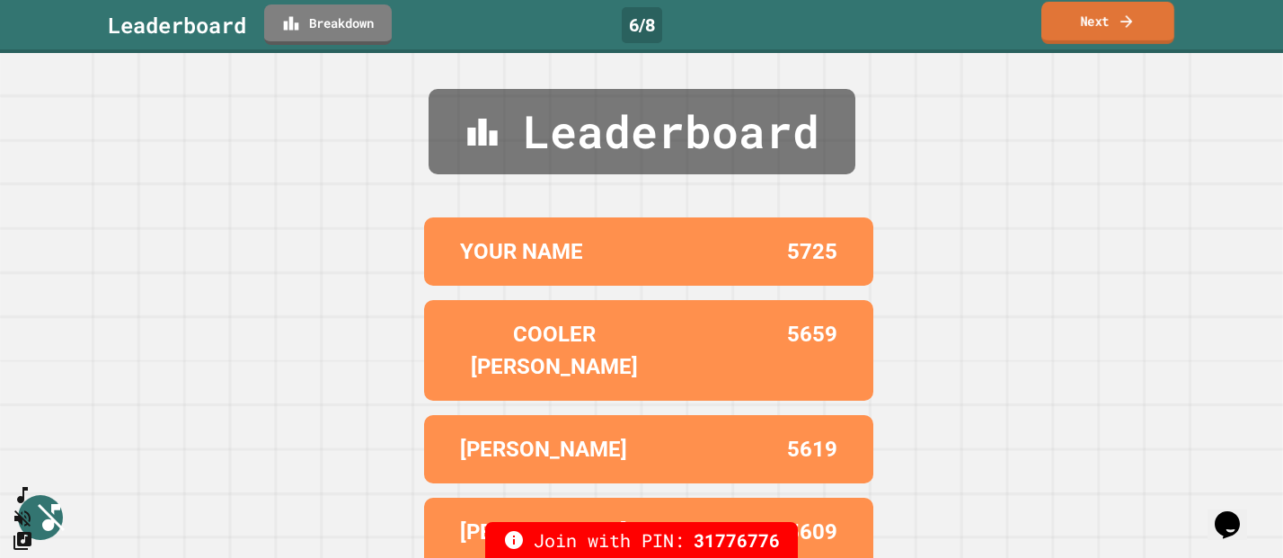
click at [1116, 21] on link "Next" at bounding box center [1108, 23] width 133 height 42
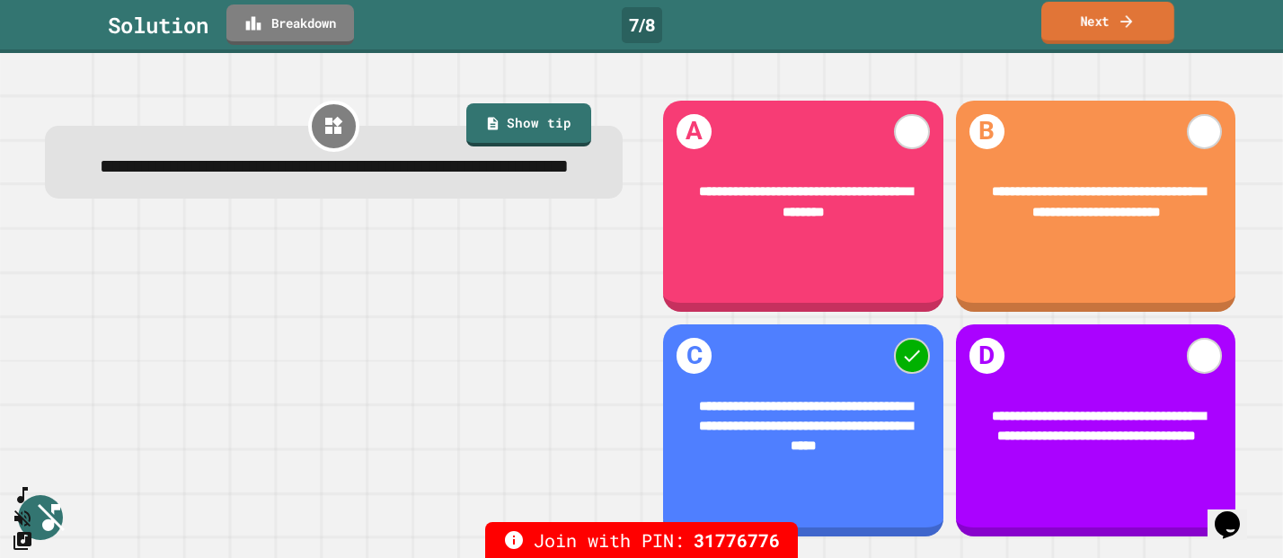
click at [1095, 27] on link "Next" at bounding box center [1108, 23] width 133 height 42
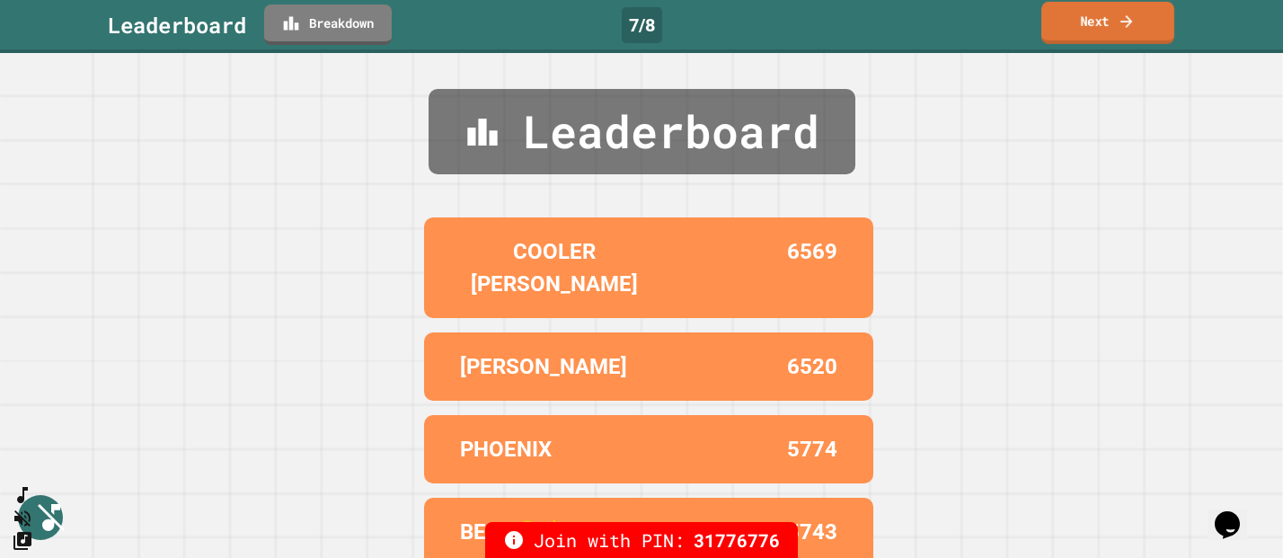
click at [1090, 30] on link "Next" at bounding box center [1108, 23] width 133 height 42
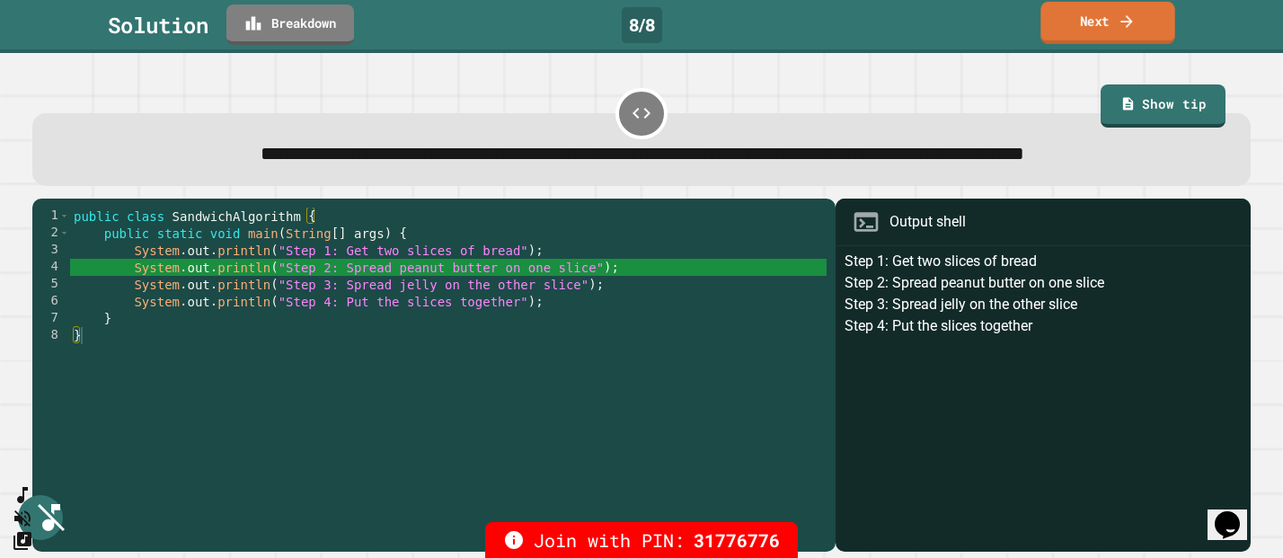
click at [1122, 35] on link "Next" at bounding box center [1108, 23] width 134 height 42
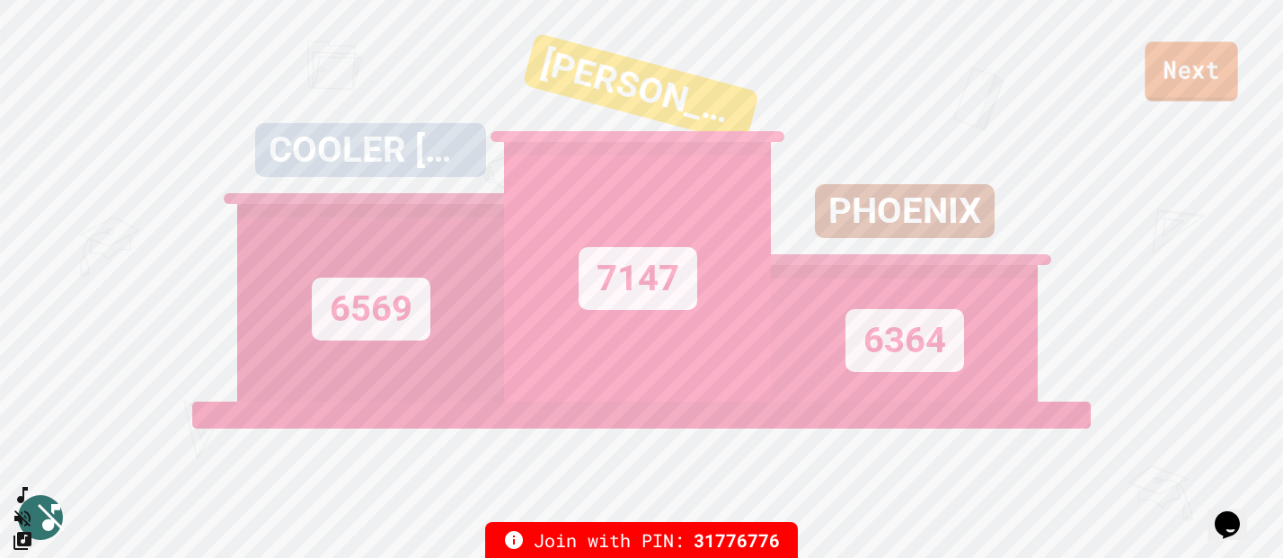
click at [1207, 91] on link "Next" at bounding box center [1191, 71] width 93 height 59
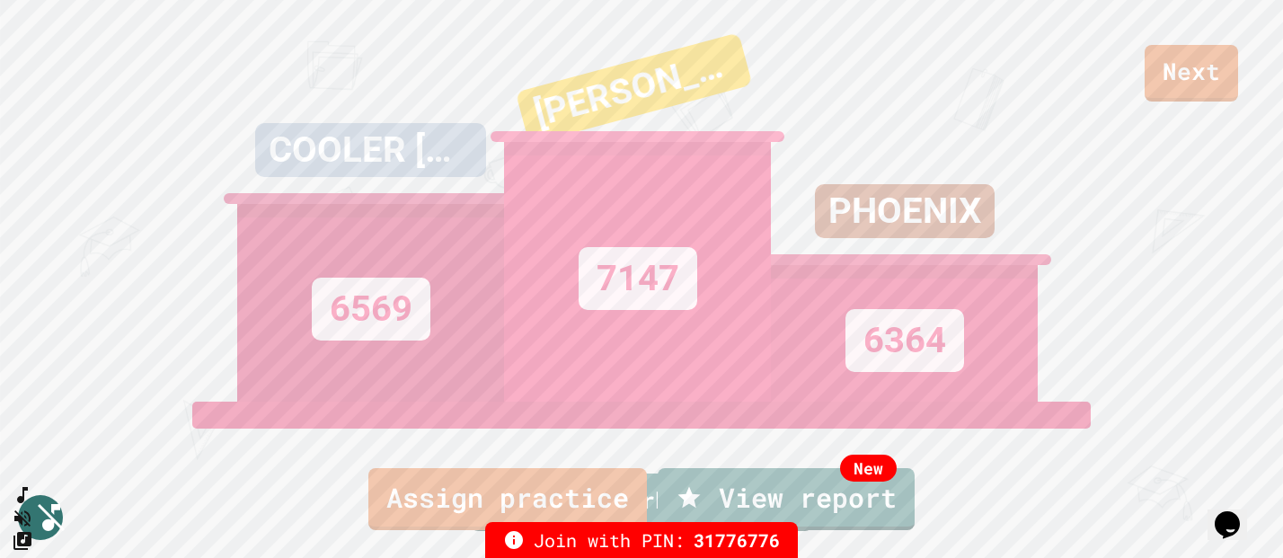
scroll to position [61, 0]
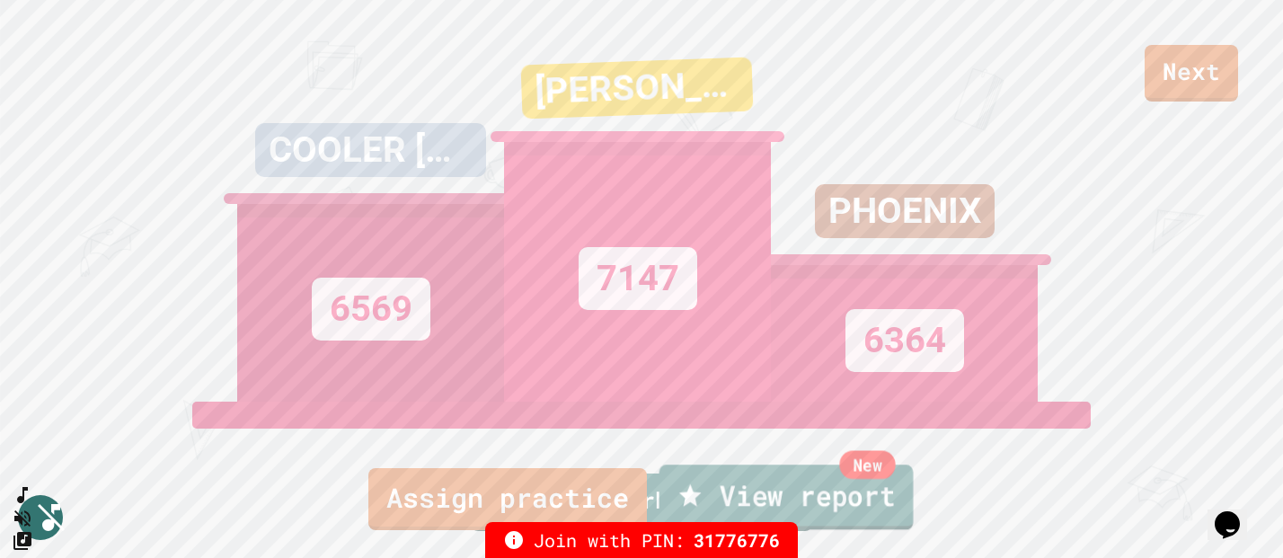
click at [810, 493] on link "New View report" at bounding box center [787, 497] width 254 height 65
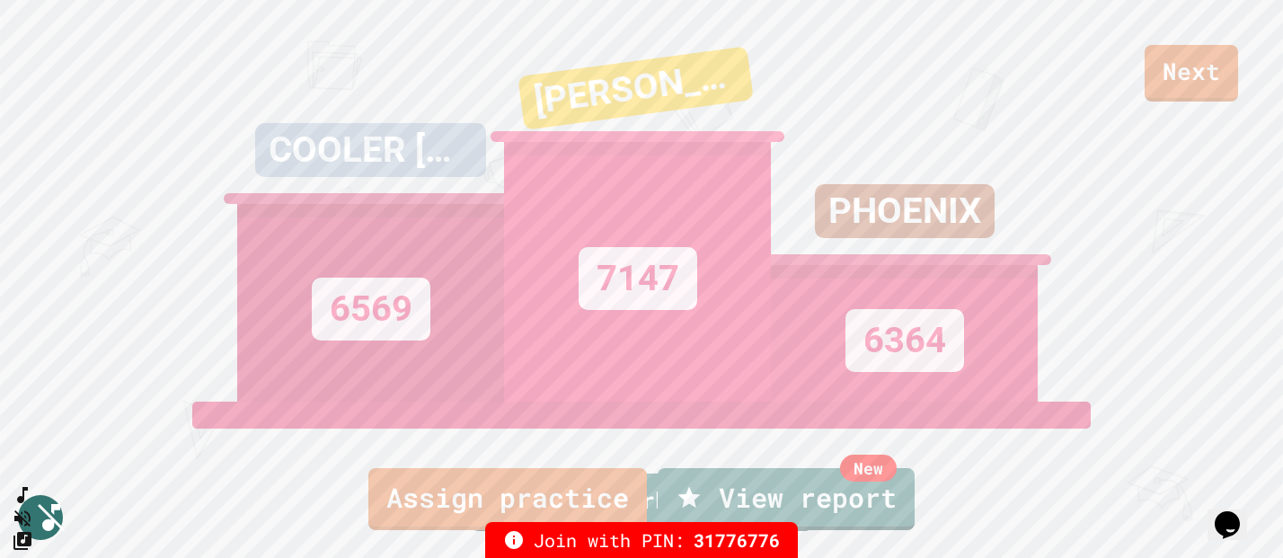
scroll to position [0, 0]
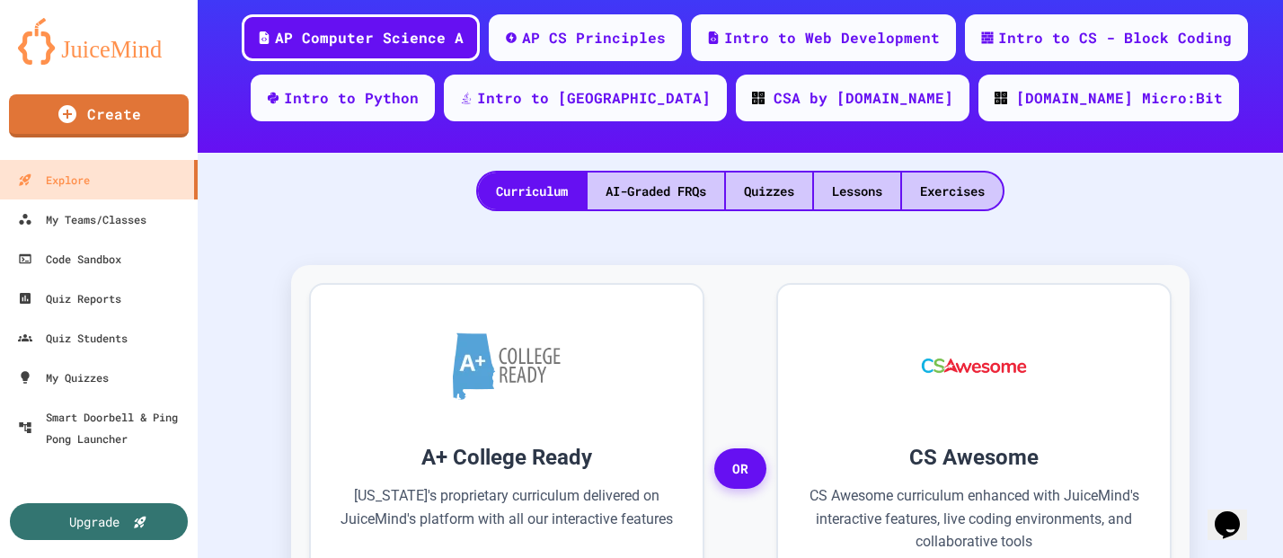
scroll to position [249, 0]
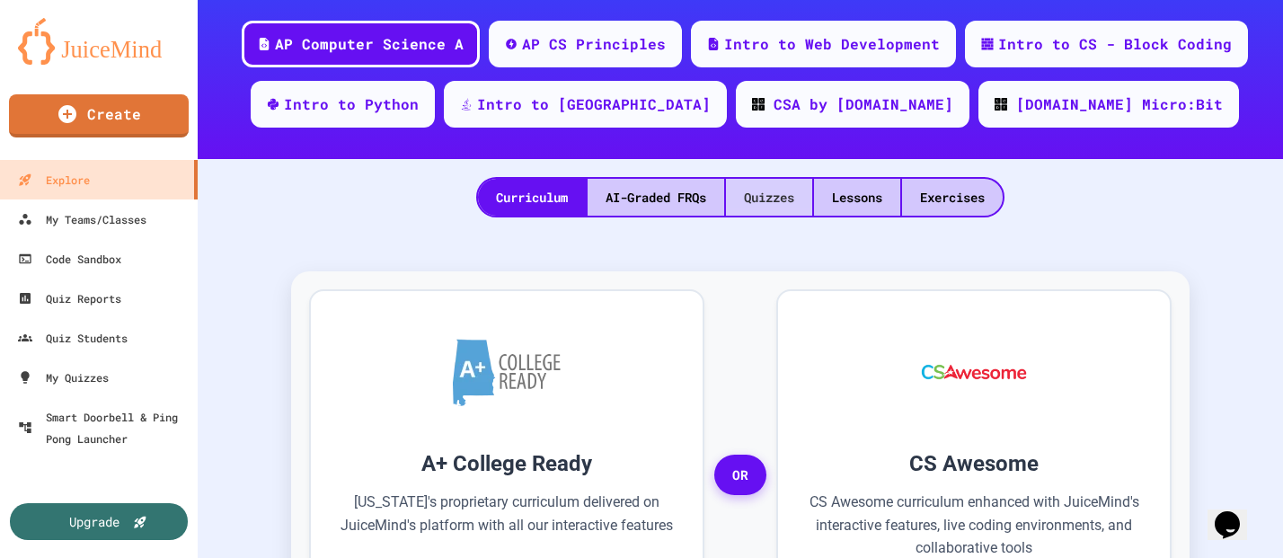
click at [739, 194] on div "Quizzes" at bounding box center [769, 197] width 86 height 37
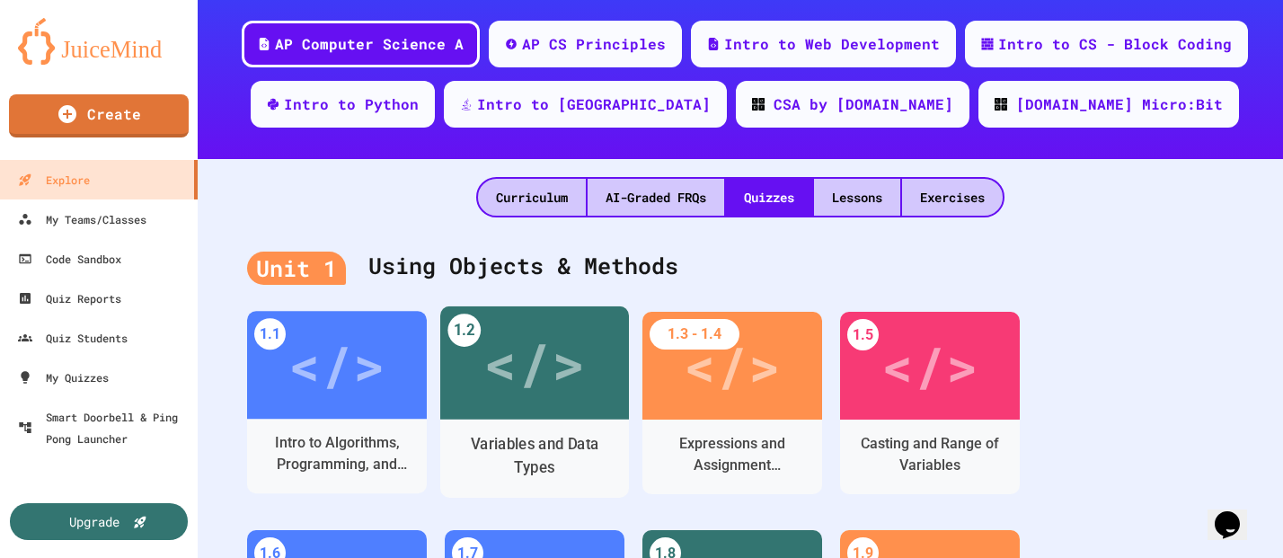
click at [514, 386] on div "</>" at bounding box center [534, 363] width 102 height 85
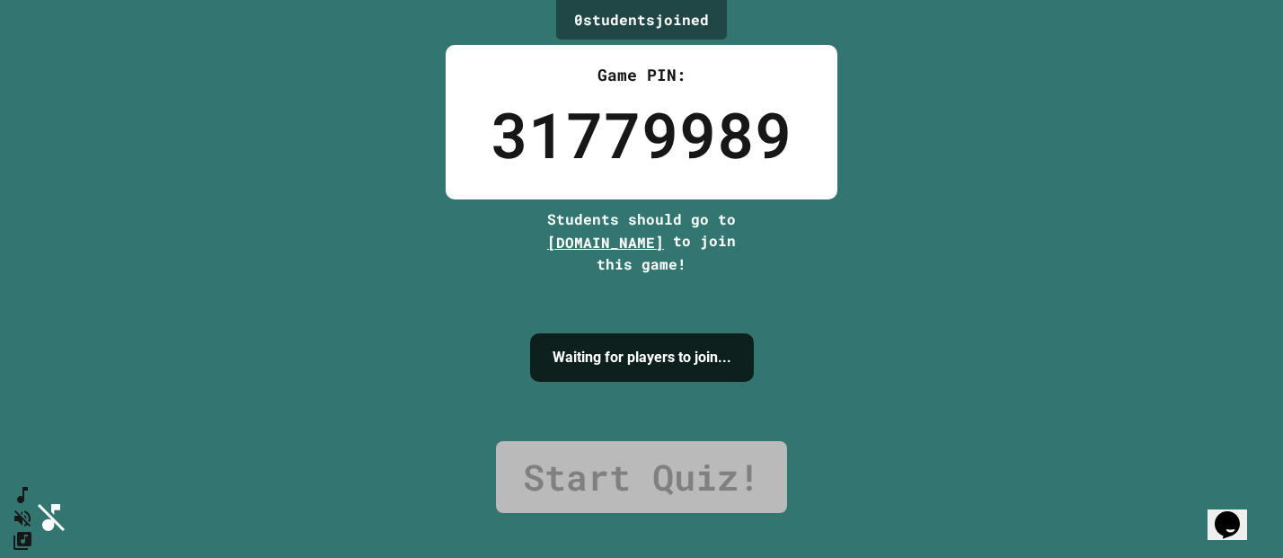
drag, startPoint x: 987, startPoint y: 296, endPoint x: 780, endPoint y: 302, distance: 206.8
click at [985, 296] on div "0 student s joined Game PIN: 31779989 Students should go to [DOMAIN_NAME] to jo…" at bounding box center [641, 279] width 1283 height 558
click at [33, 498] on button "SpeedDial basic example" at bounding box center [23, 495] width 22 height 22
click at [32, 505] on icon "SpeedDial basic example" at bounding box center [20, 493] width 24 height 24
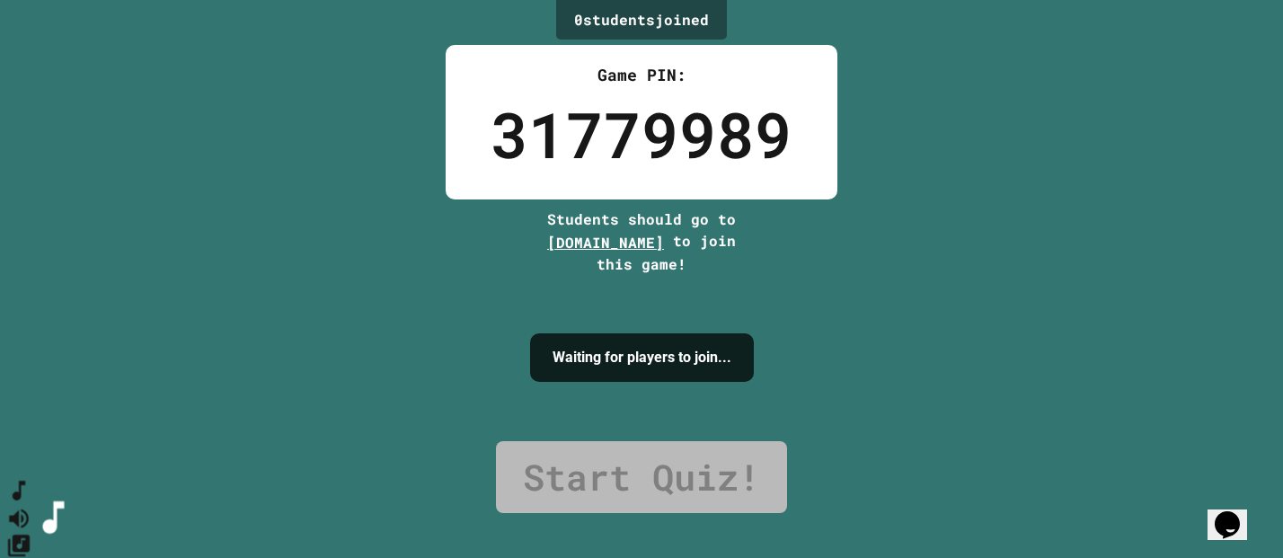
click at [29, 509] on icon "Mute music" at bounding box center [19, 518] width 20 height 19
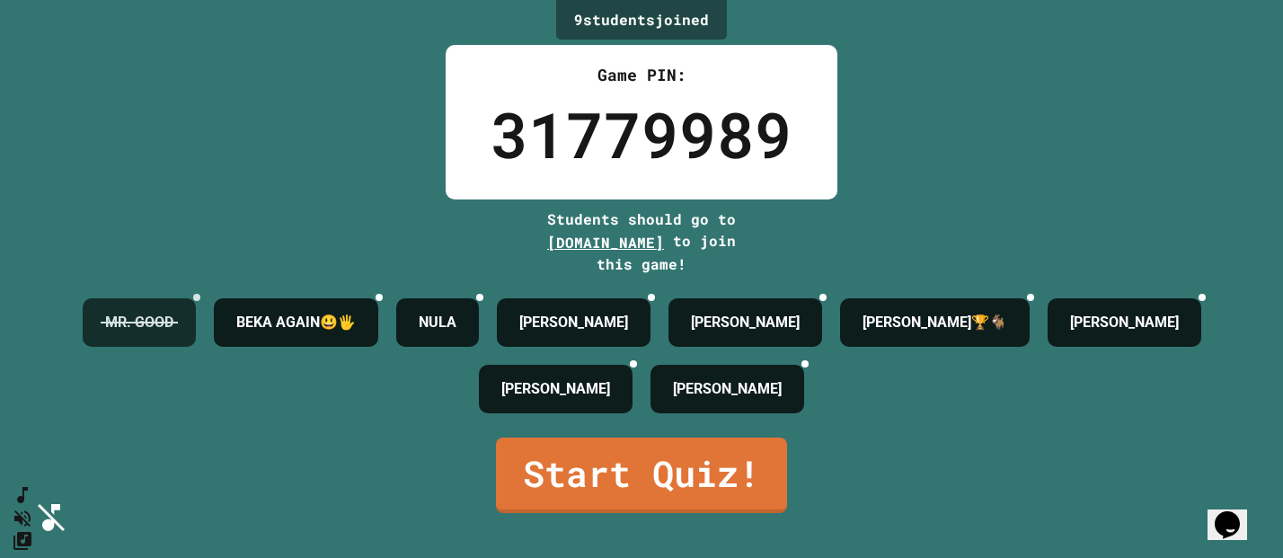
click at [196, 298] on div "MR. GOOD" at bounding box center [139, 322] width 113 height 49
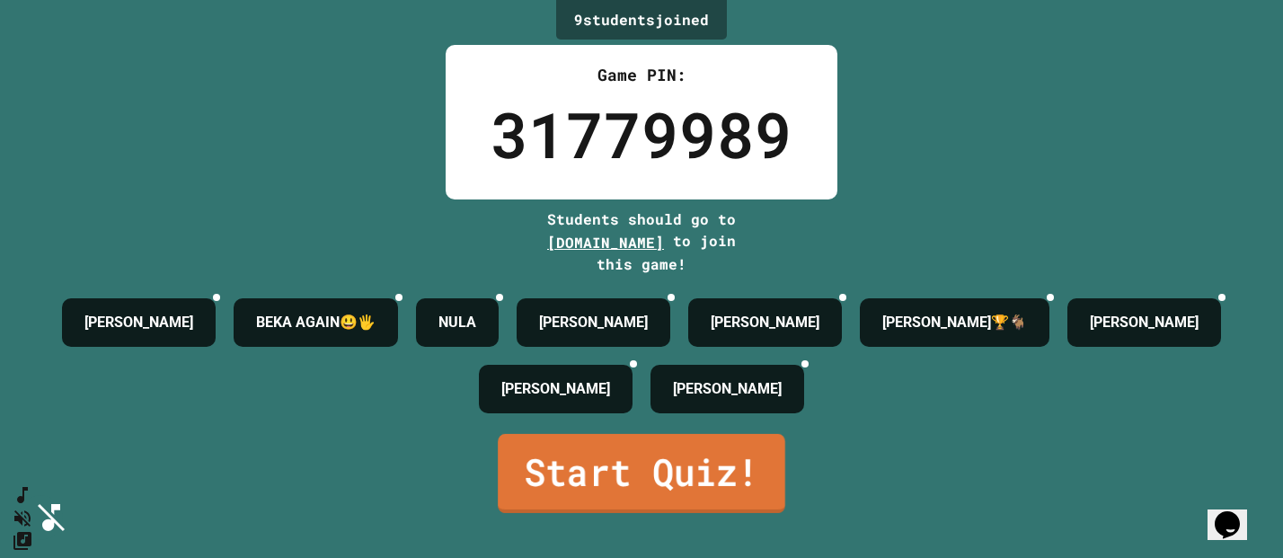
click at [696, 483] on link "Start Quiz!" at bounding box center [642, 473] width 288 height 79
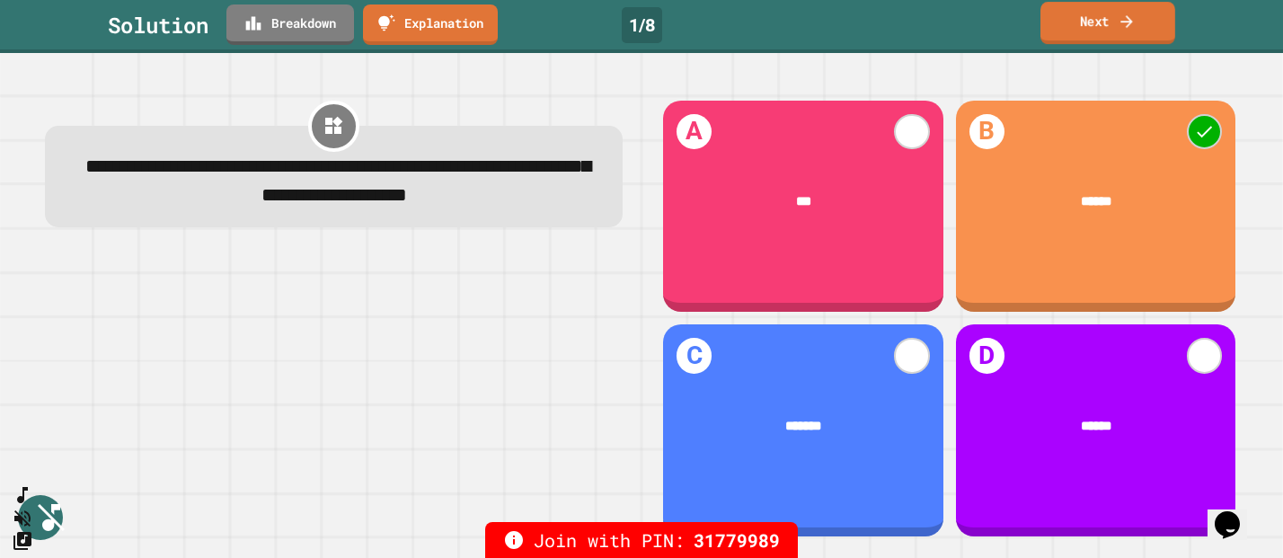
click at [1162, 28] on link "Next" at bounding box center [1108, 23] width 135 height 42
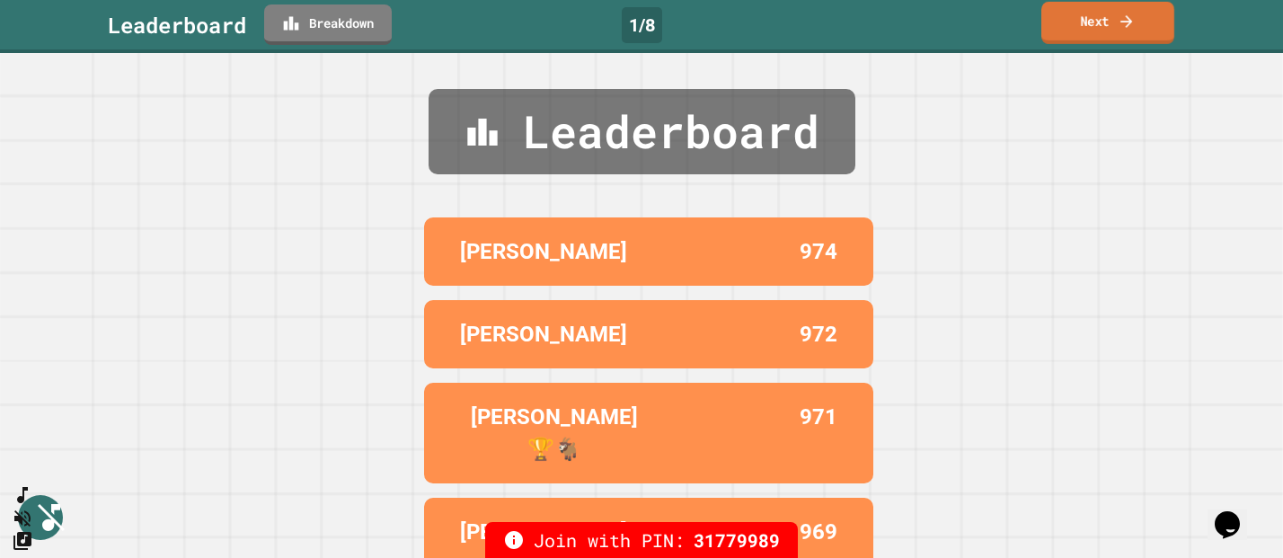
click at [1129, 35] on link "Next" at bounding box center [1108, 23] width 133 height 42
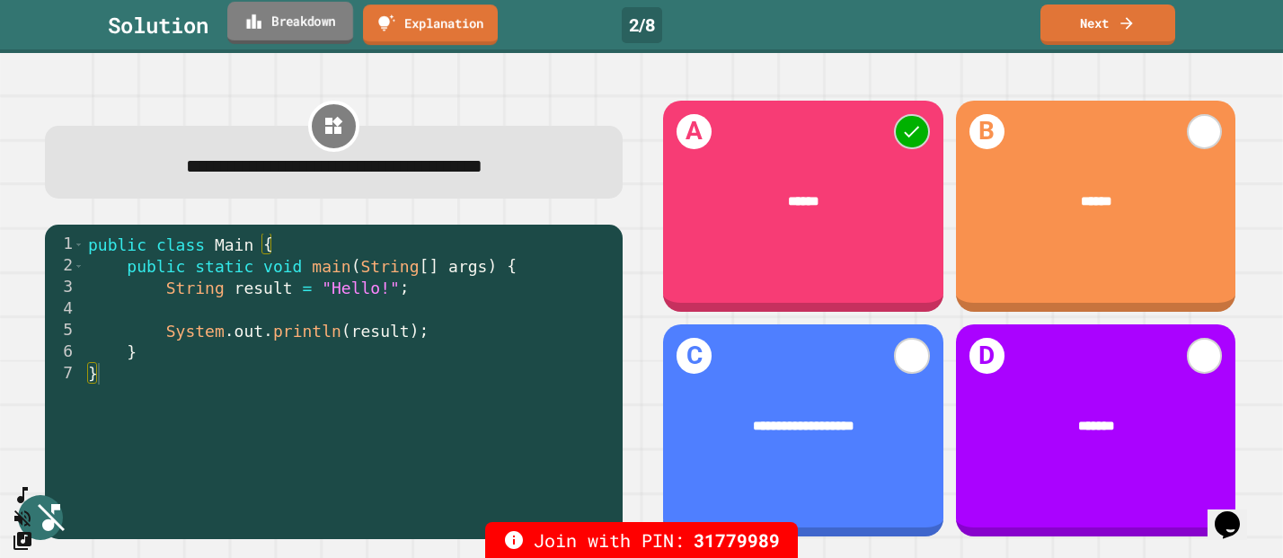
click at [324, 30] on link "Breakdown" at bounding box center [290, 23] width 126 height 42
click at [1097, 21] on link "Next" at bounding box center [1107, 23] width 131 height 42
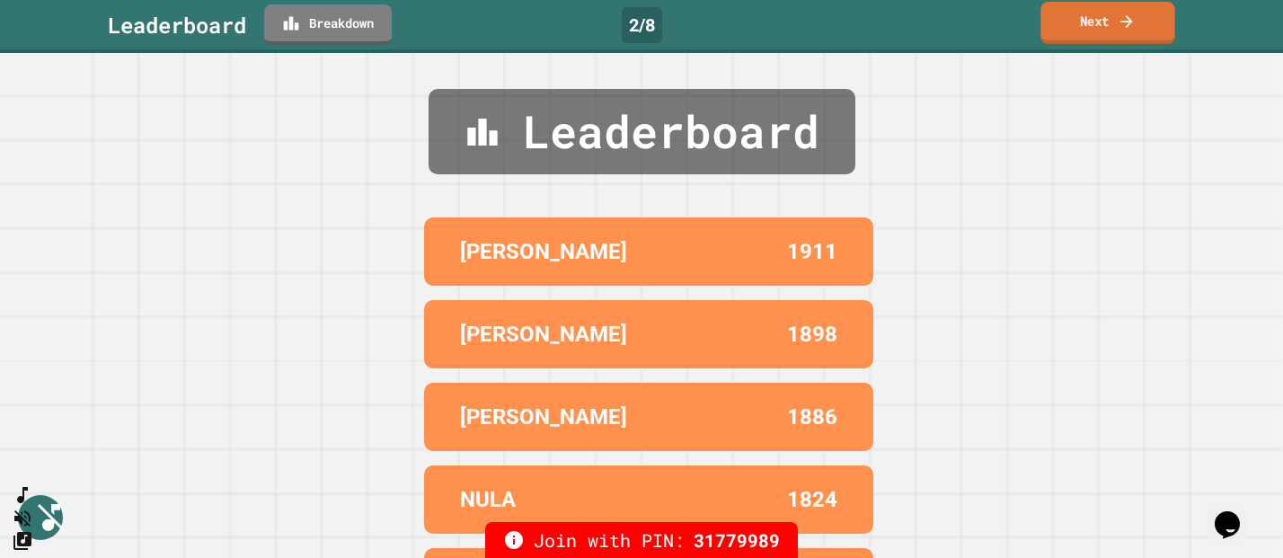
click at [1091, 22] on link "Next" at bounding box center [1108, 23] width 134 height 42
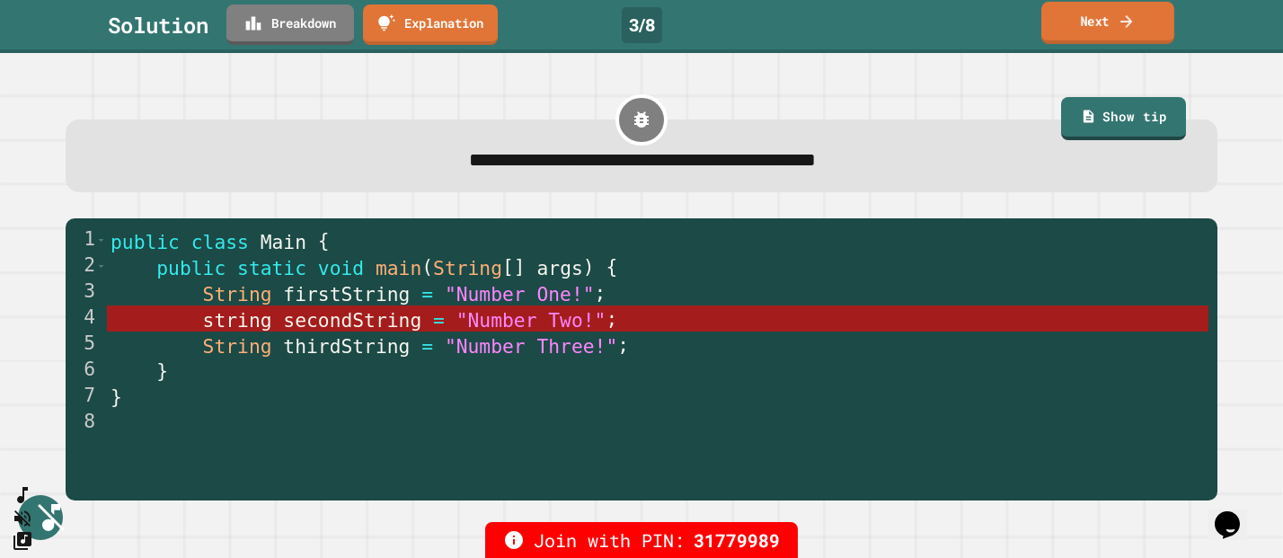
click at [1126, 29] on icon at bounding box center [1127, 21] width 18 height 19
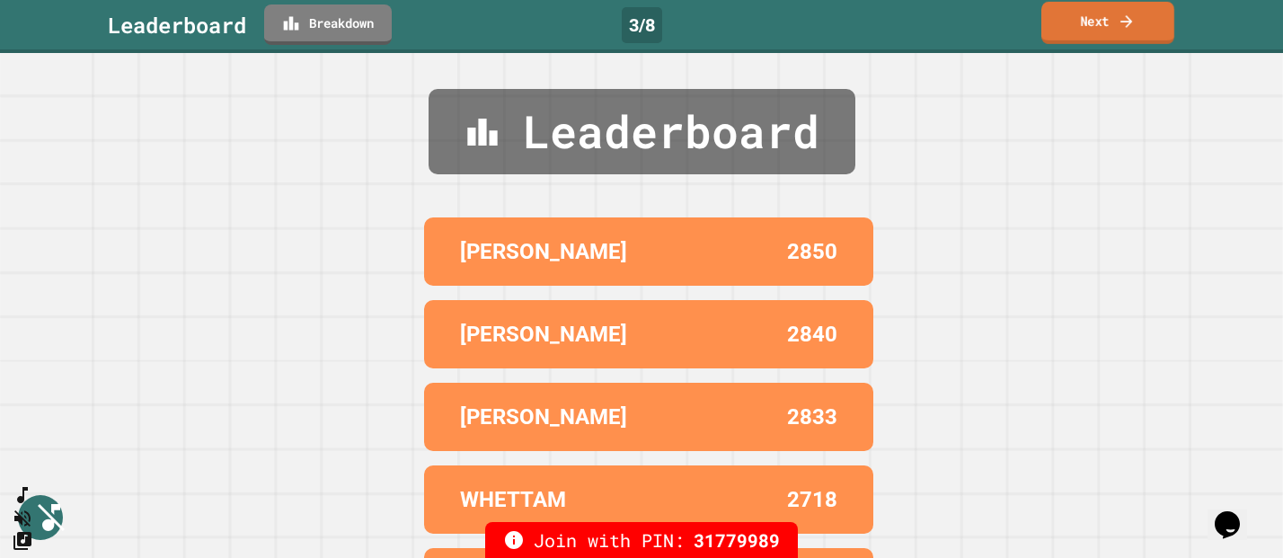
click at [1122, 23] on icon at bounding box center [1127, 21] width 18 height 19
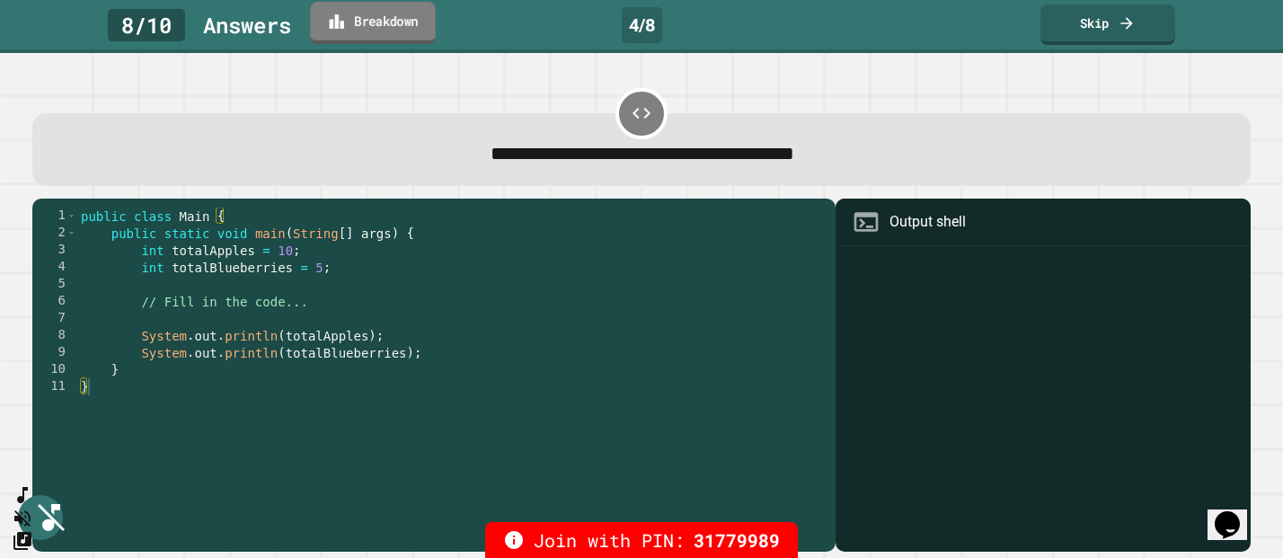
click at [354, 39] on link "Breakdown" at bounding box center [372, 23] width 125 height 42
click at [363, 15] on link "Breakdown" at bounding box center [373, 23] width 126 height 42
click at [1108, 22] on link "Skip" at bounding box center [1108, 23] width 133 height 42
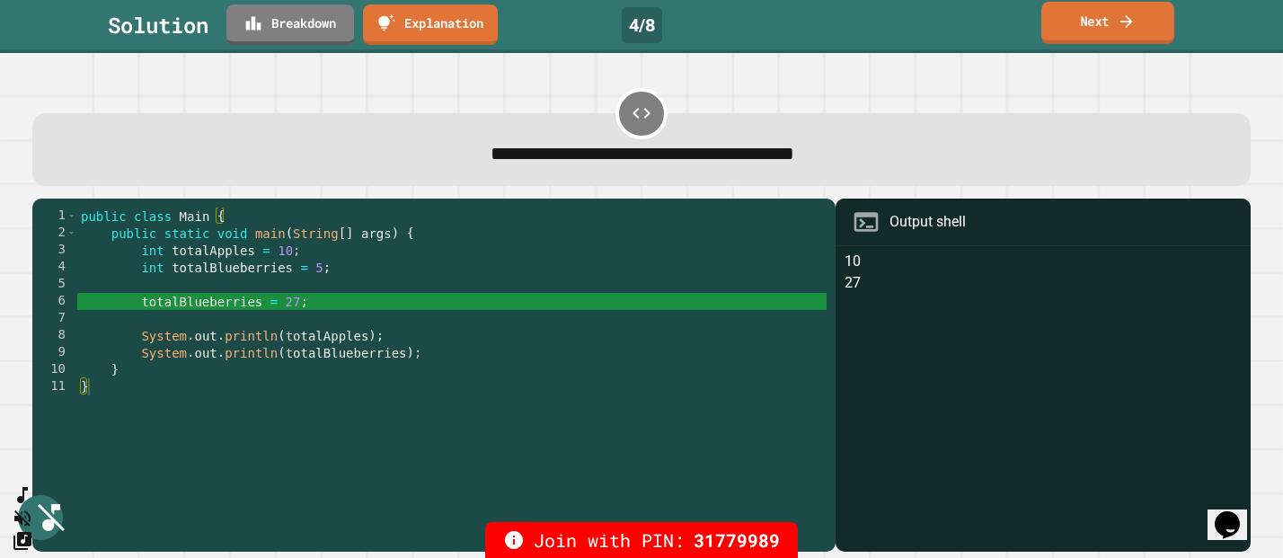
click at [1107, 21] on link "Next" at bounding box center [1108, 23] width 133 height 42
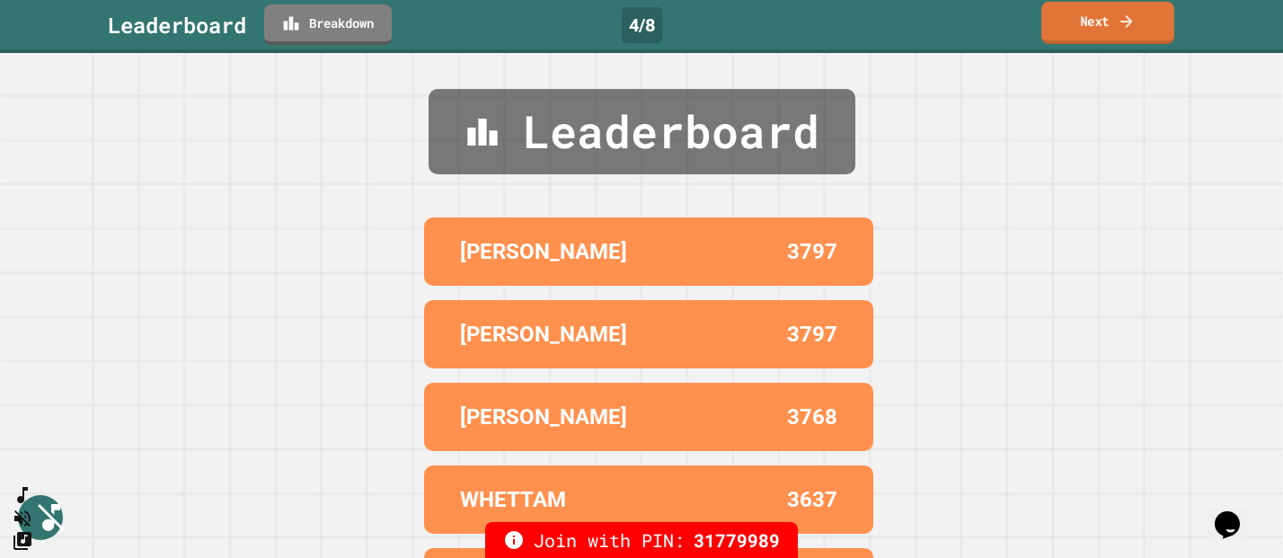
click at [1096, 24] on link "Next" at bounding box center [1108, 23] width 133 height 42
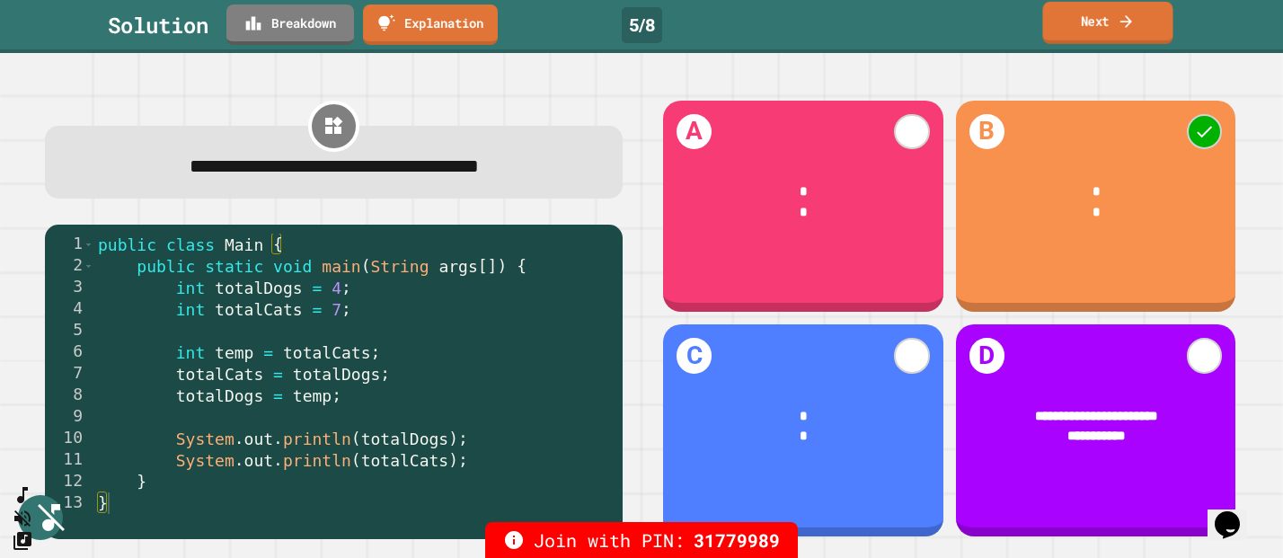
click at [1140, 19] on link "Next" at bounding box center [1107, 23] width 130 height 42
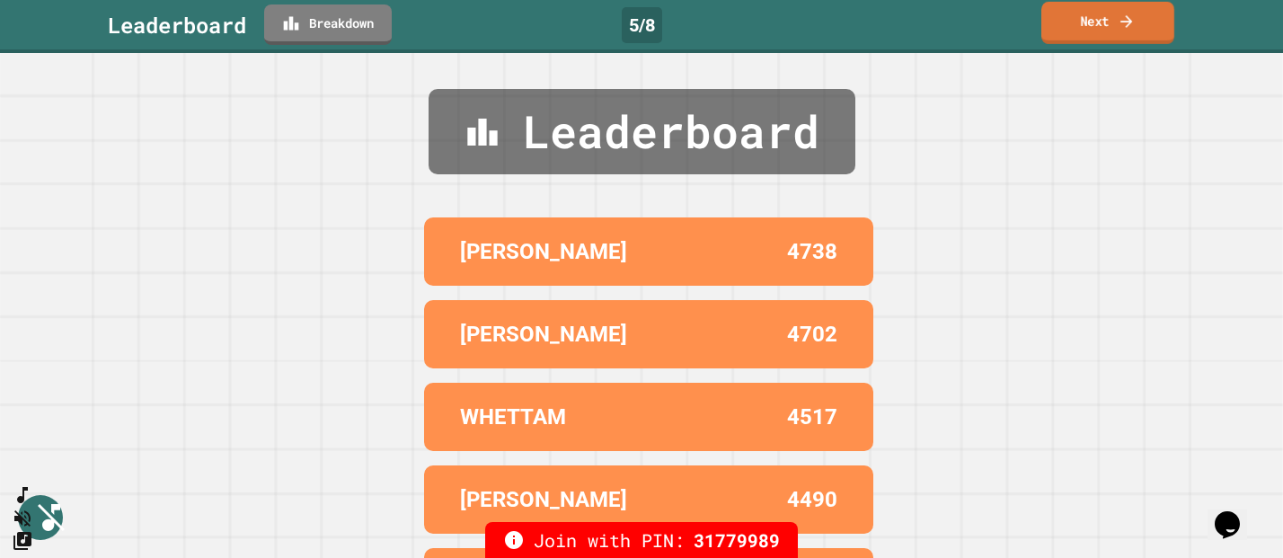
click at [1125, 12] on icon at bounding box center [1127, 21] width 18 height 19
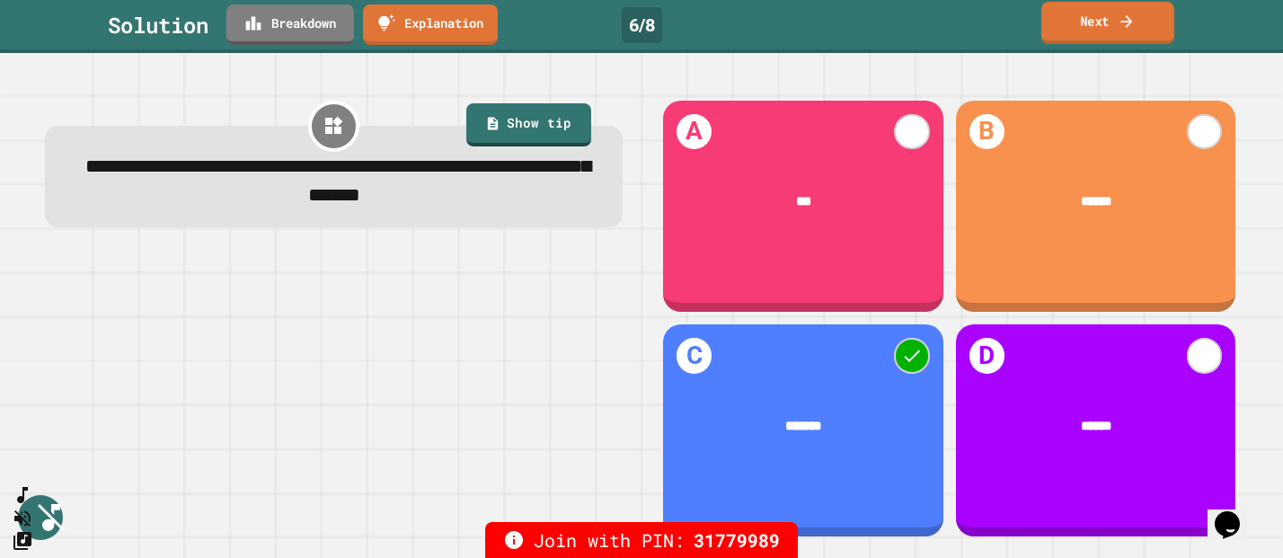
click at [1121, 30] on icon at bounding box center [1127, 21] width 18 height 19
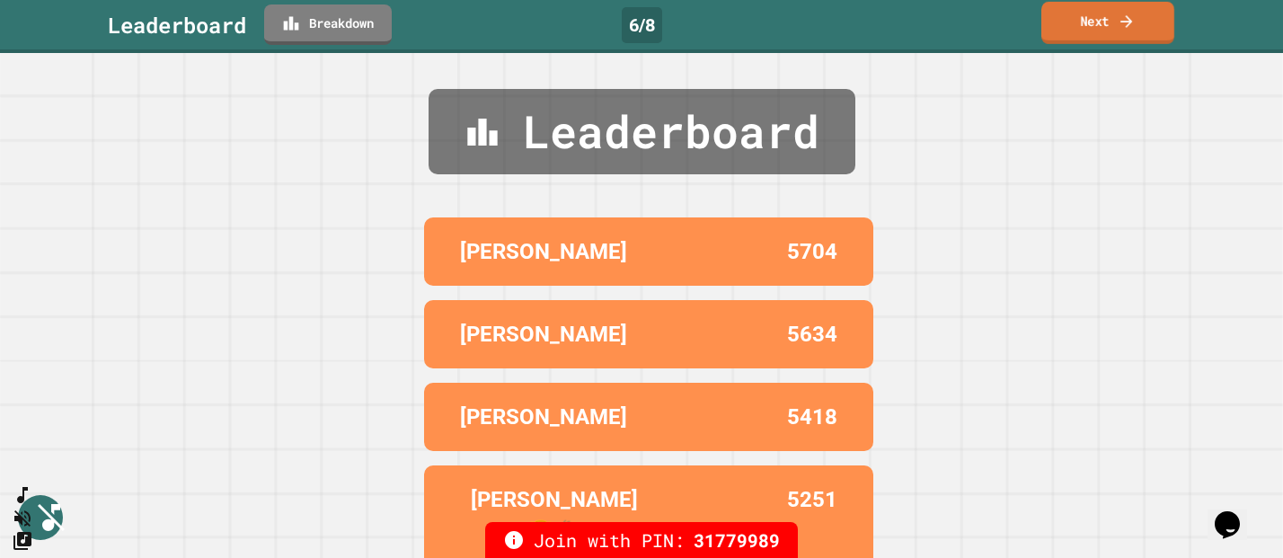
click at [1094, 28] on link "Next" at bounding box center [1108, 23] width 133 height 42
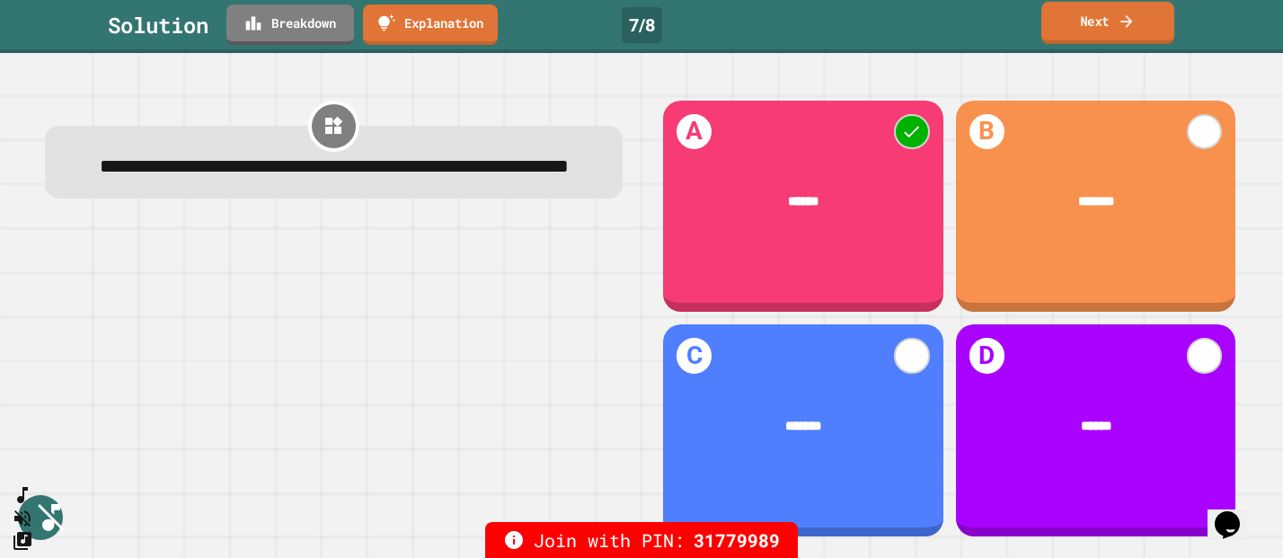
click at [1113, 22] on link "Next" at bounding box center [1108, 23] width 133 height 42
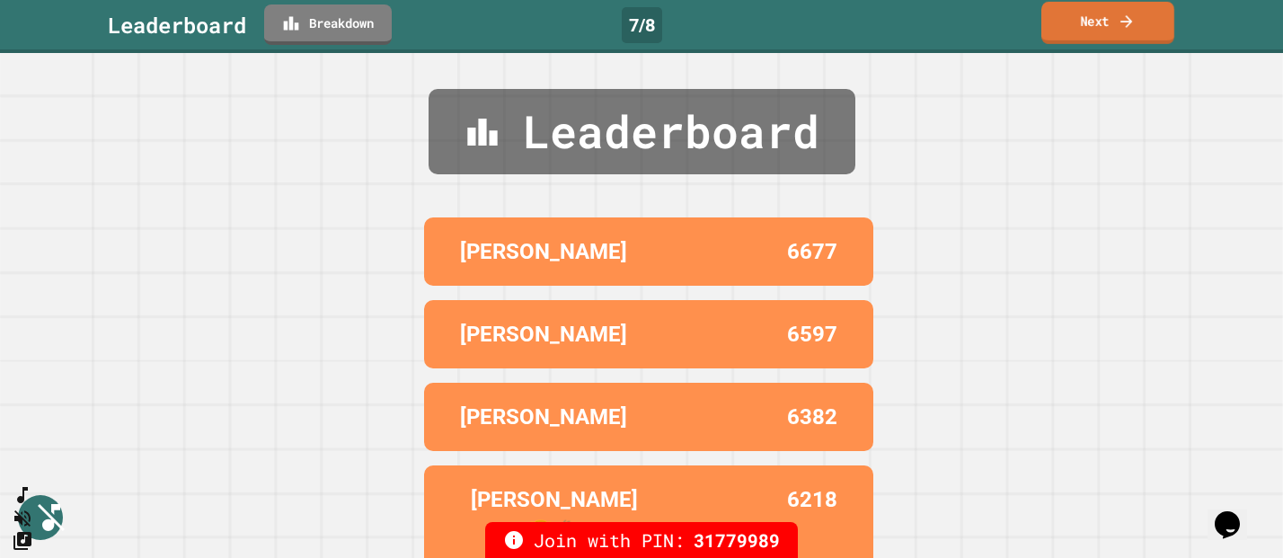
click at [1113, 22] on link "Next" at bounding box center [1108, 23] width 133 height 42
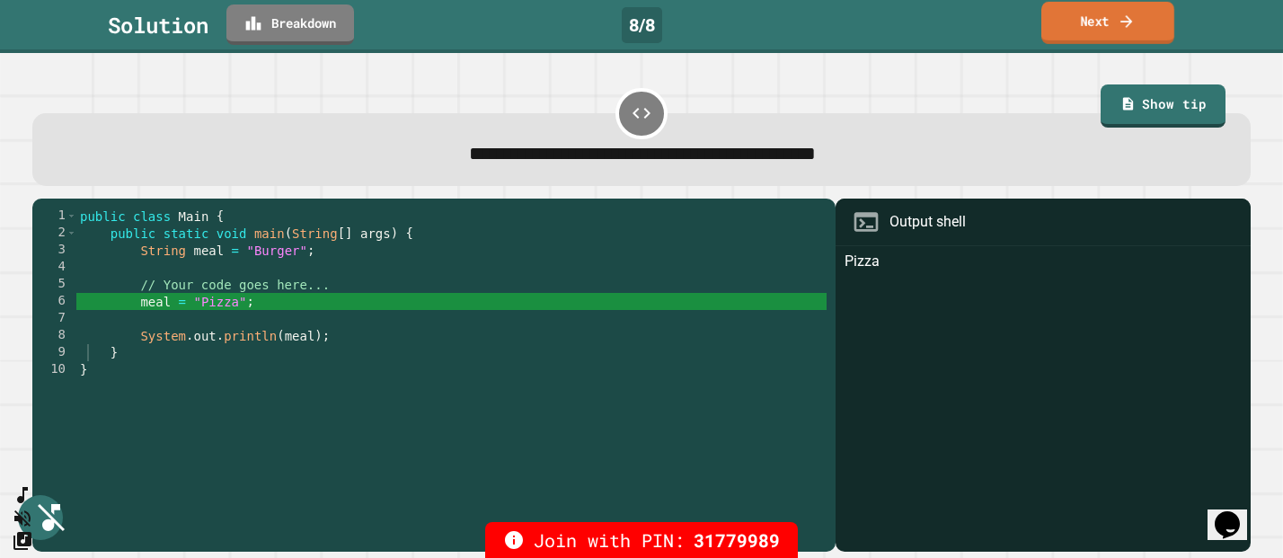
click at [1113, 14] on link "Next" at bounding box center [1108, 23] width 133 height 42
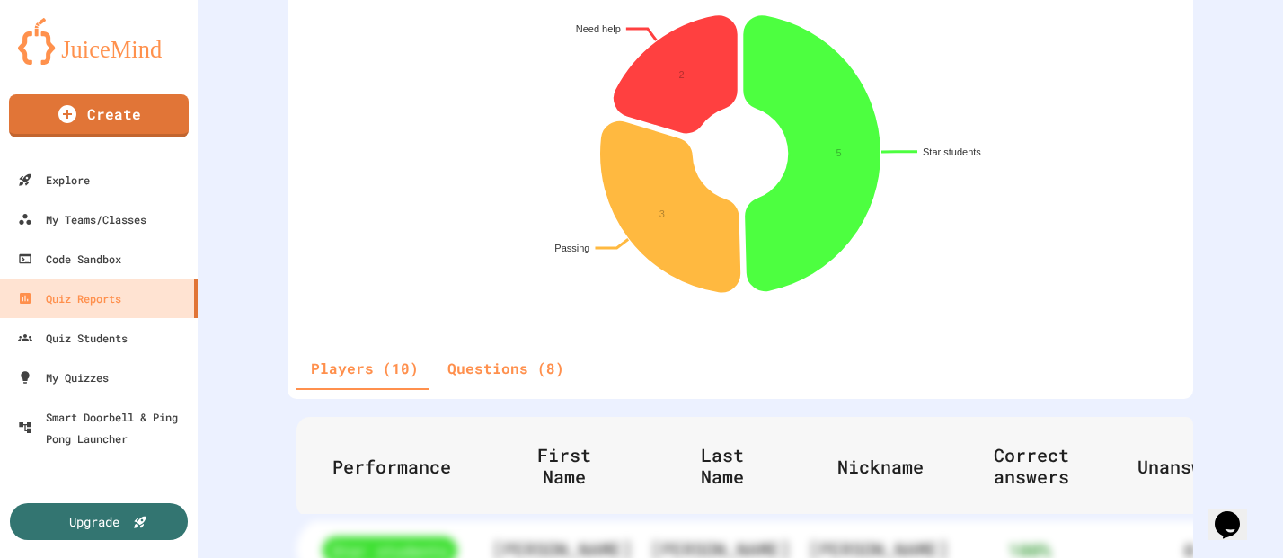
scroll to position [584, 0]
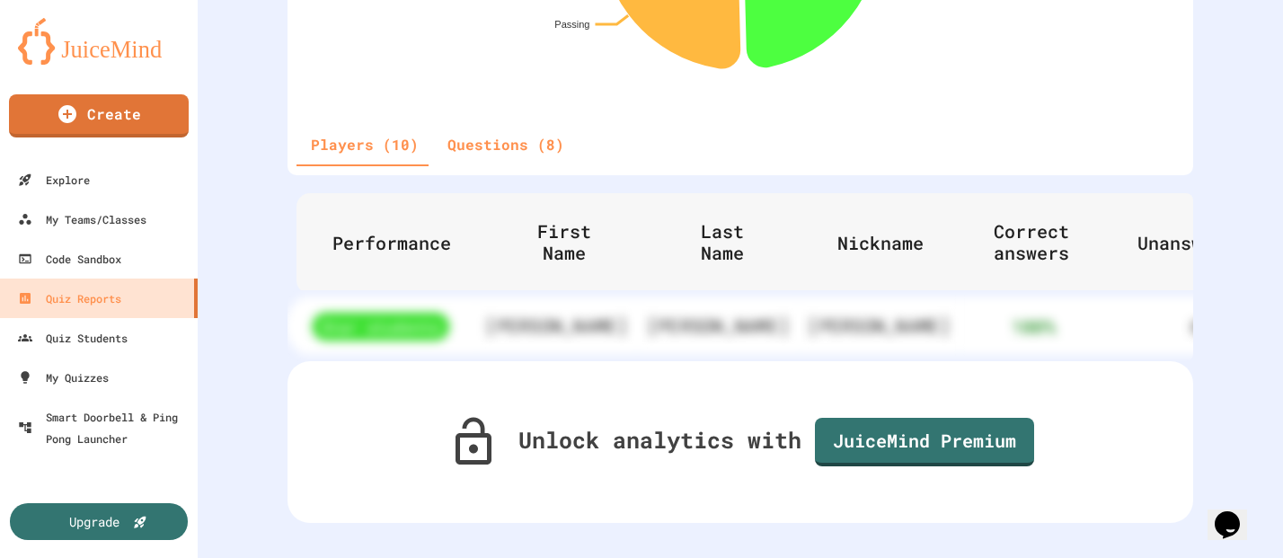
click at [799, 348] on th "[PERSON_NAME]" at bounding box center [880, 325] width 162 height 65
